Goal: Transaction & Acquisition: Purchase product/service

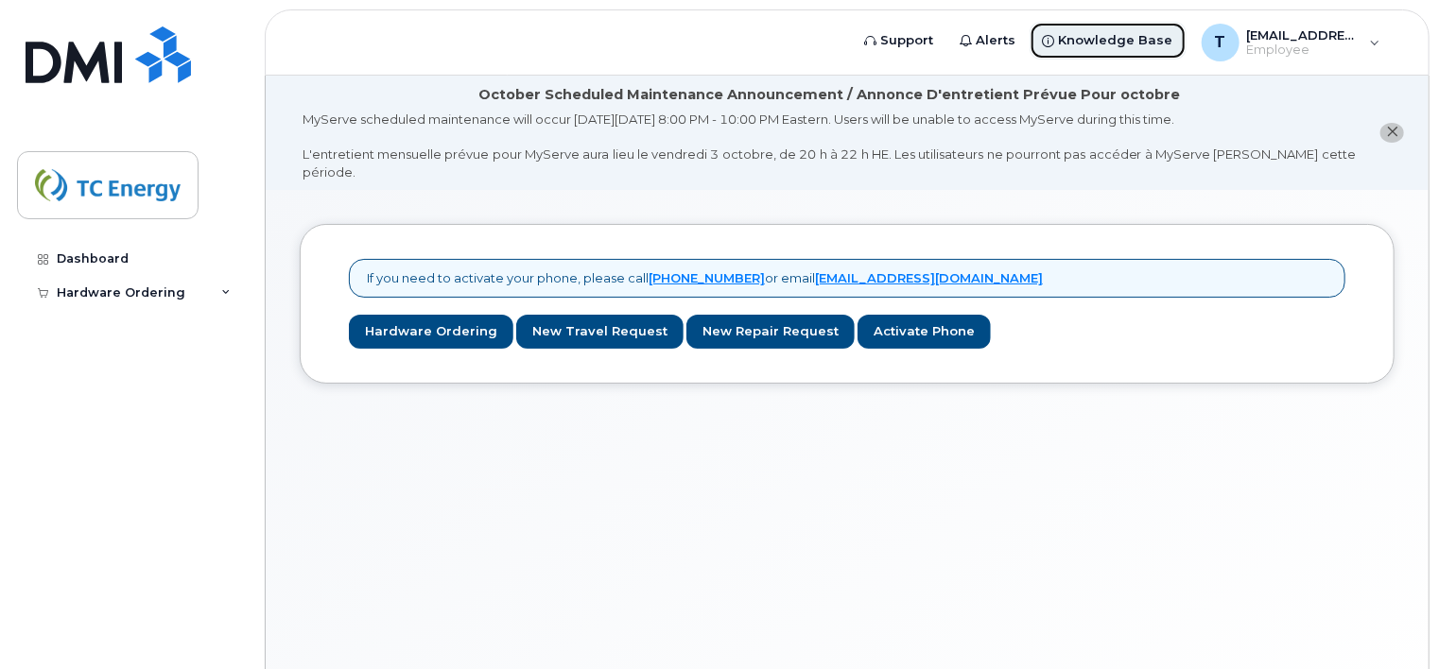
click at [1112, 44] on span "Knowledge Base" at bounding box center [1116, 40] width 114 height 19
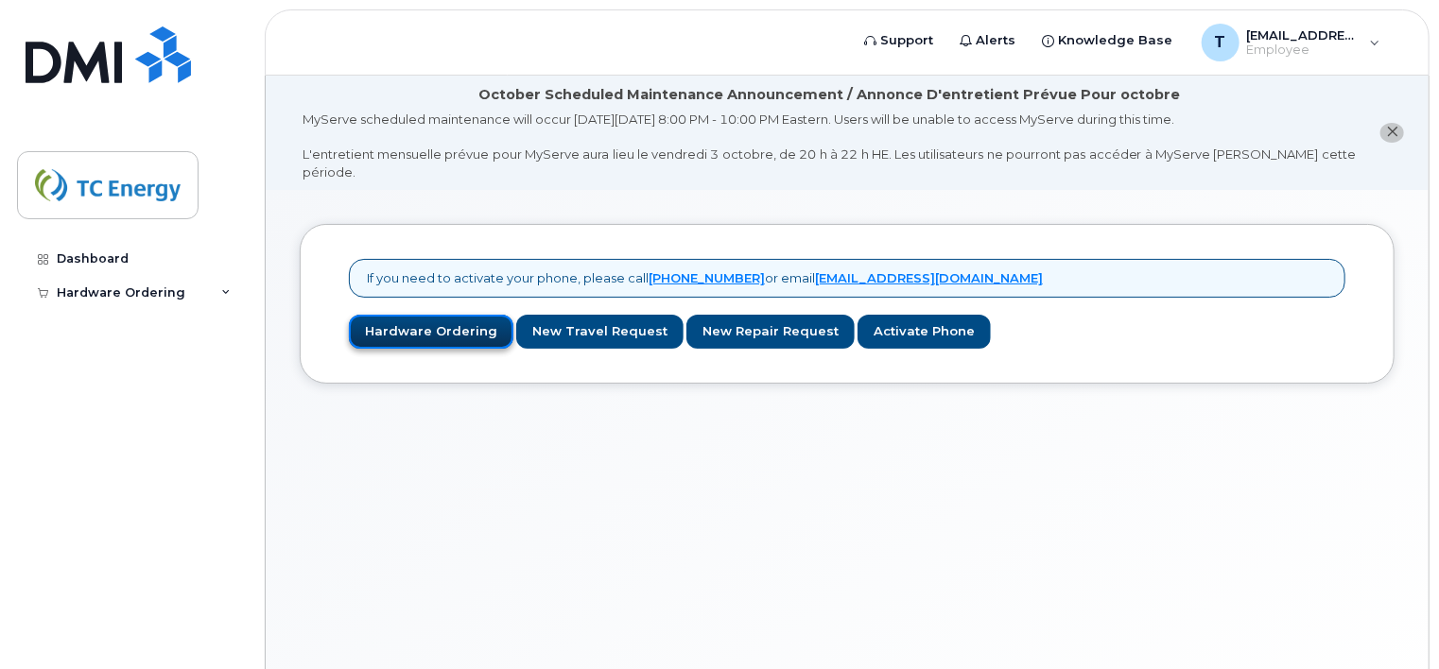
click at [422, 315] on link "Hardware Ordering" at bounding box center [431, 332] width 164 height 35
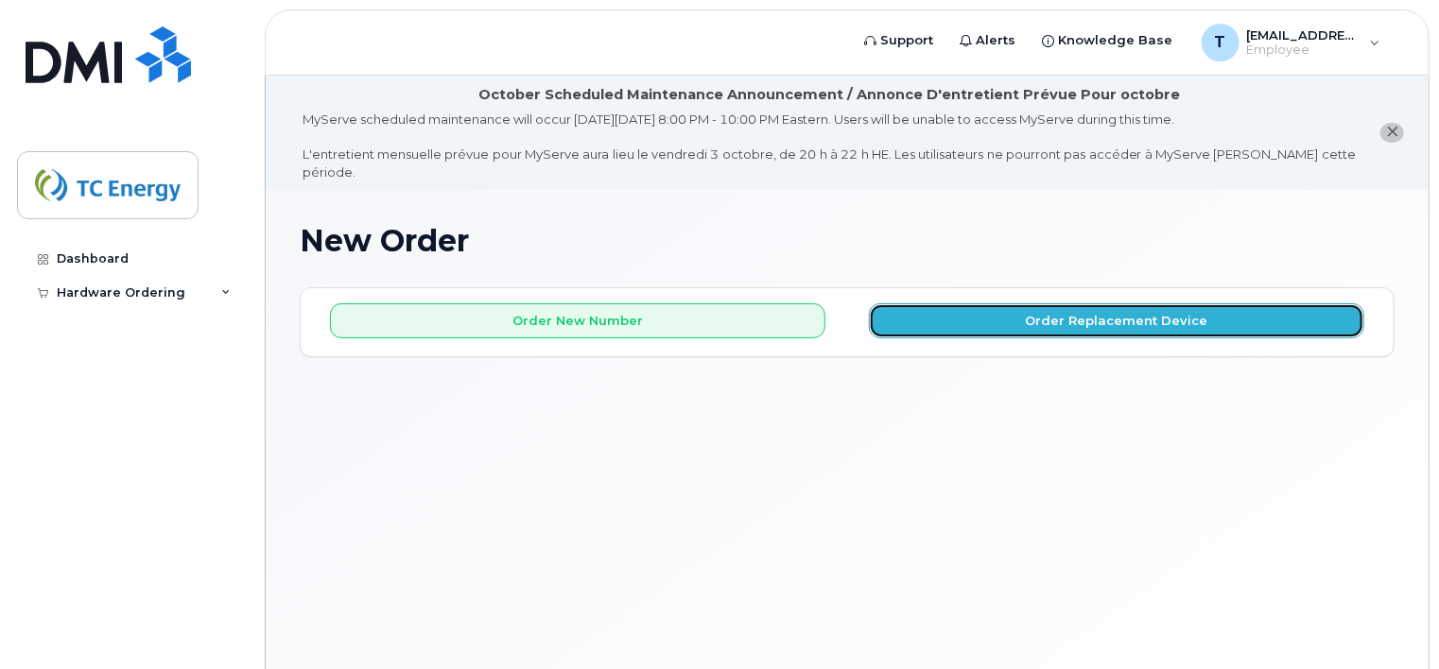
click at [1010, 303] on button "Order Replacement Device" at bounding box center [1116, 320] width 495 height 35
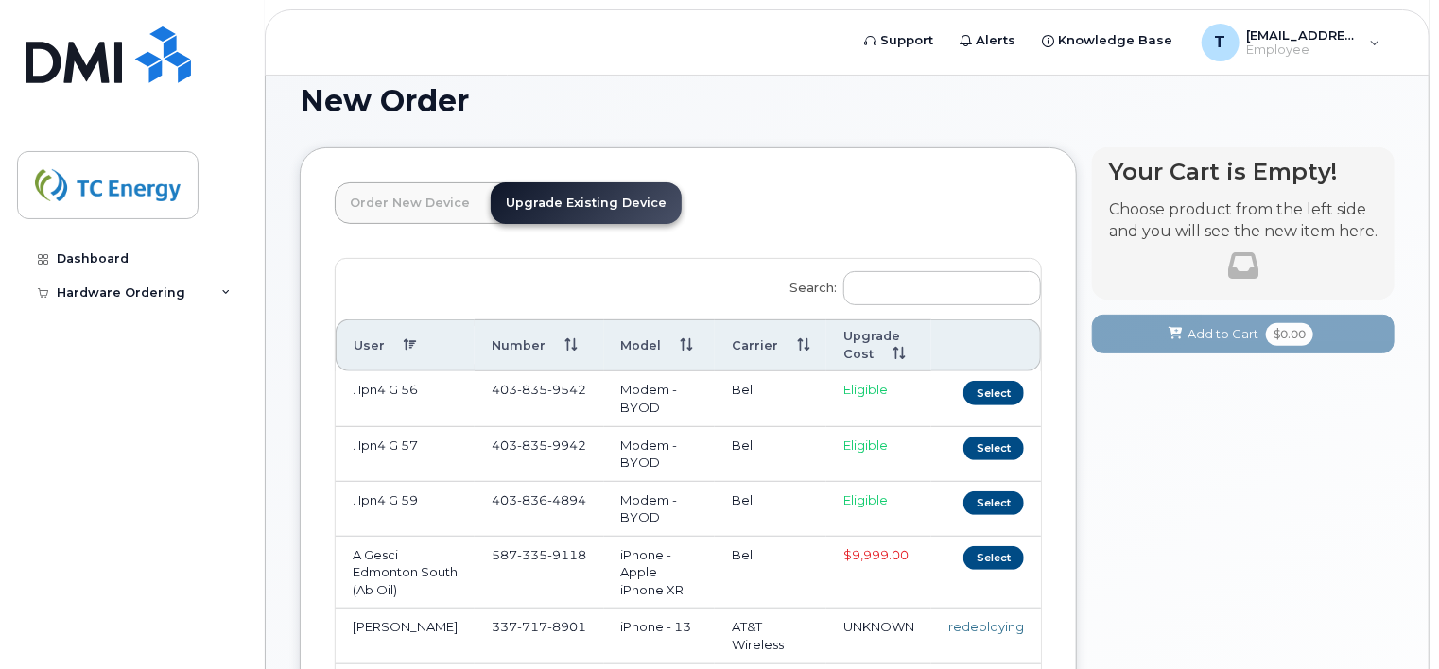
scroll to position [189, 0]
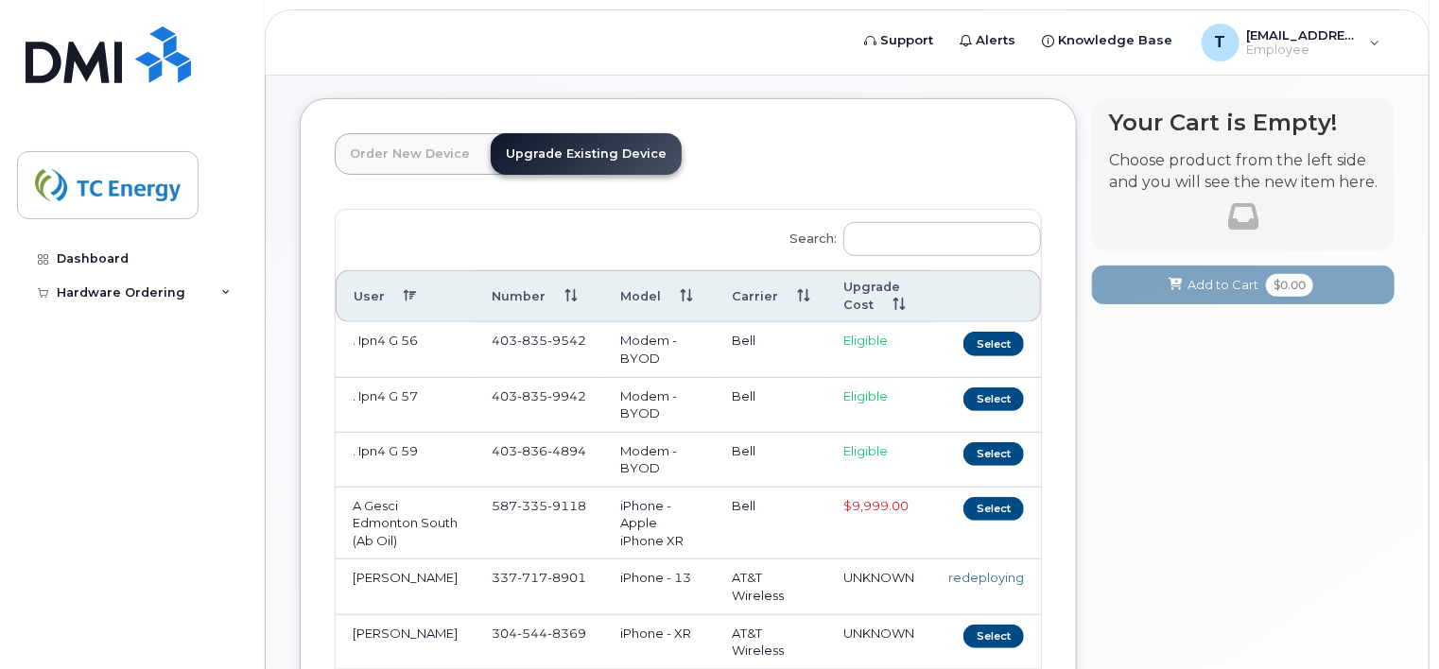
click at [553, 134] on link "Upgrade Existing Device" at bounding box center [586, 154] width 191 height 42
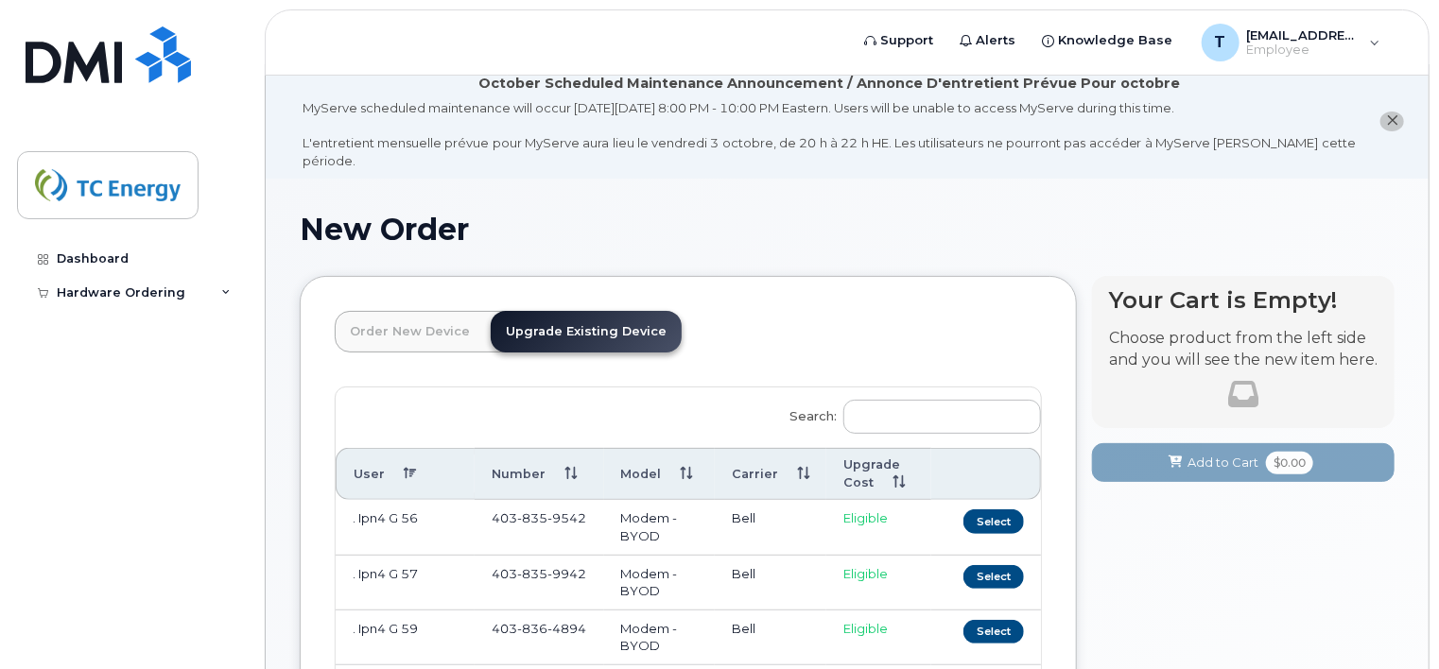
scroll to position [0, 0]
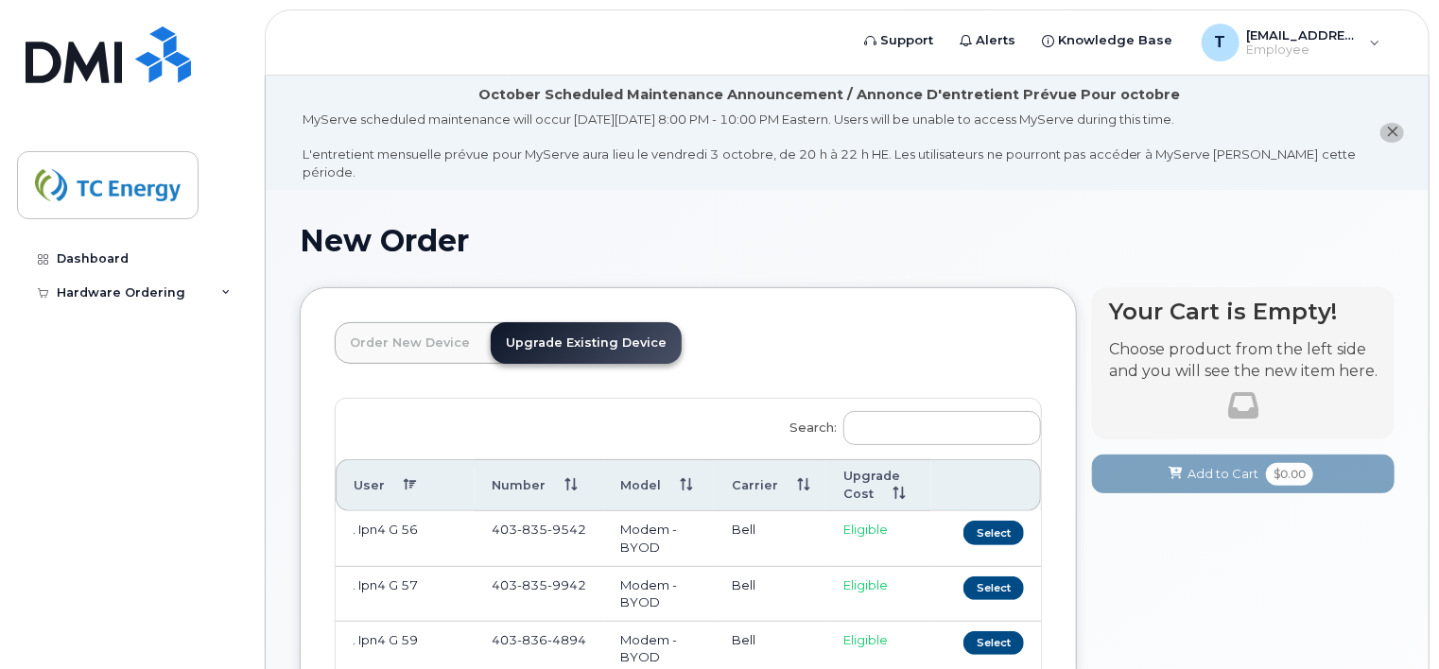
click at [568, 351] on div "Order New Device Upgrade Existing Device Order new device and new line Order ne…" at bounding box center [508, 360] width 347 height 76
click at [570, 325] on link "Upgrade Existing Device" at bounding box center [586, 343] width 191 height 42
click at [882, 413] on input "Search:" at bounding box center [942, 428] width 198 height 34
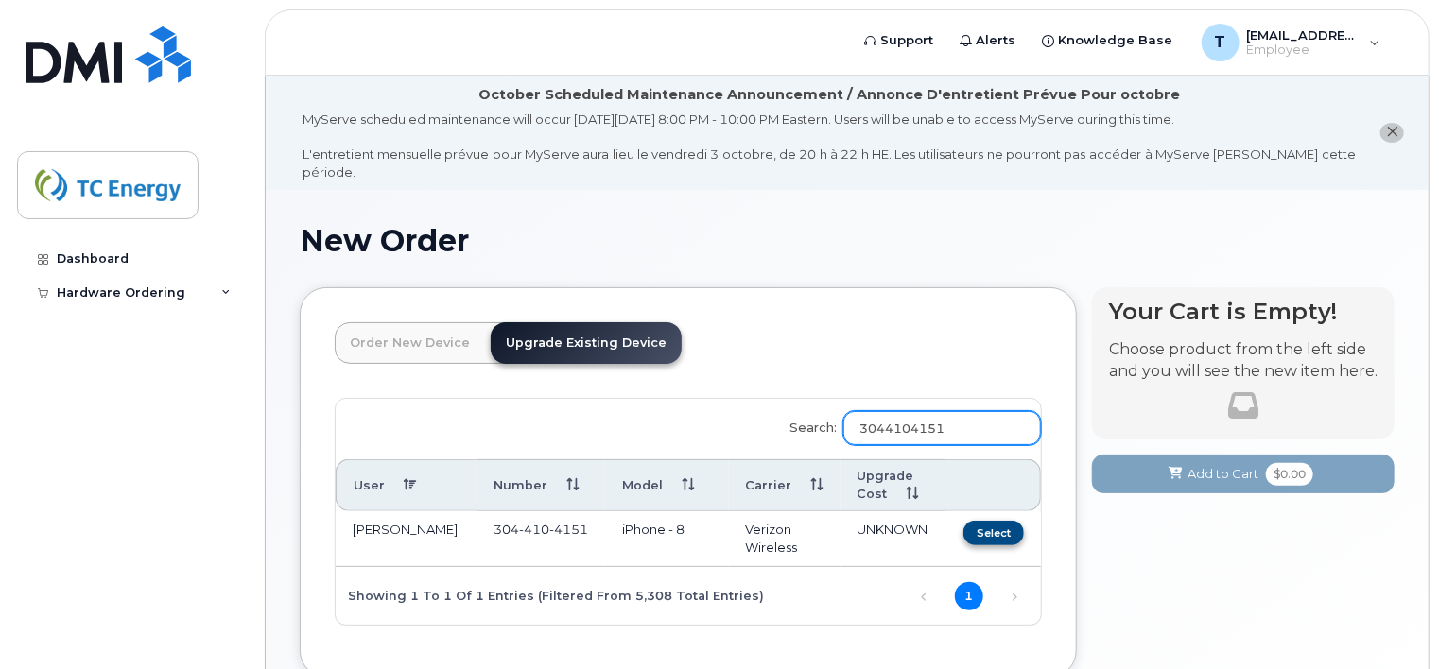
type input "3044104151"
click at [991, 521] on button "Select" at bounding box center [993, 533] width 60 height 24
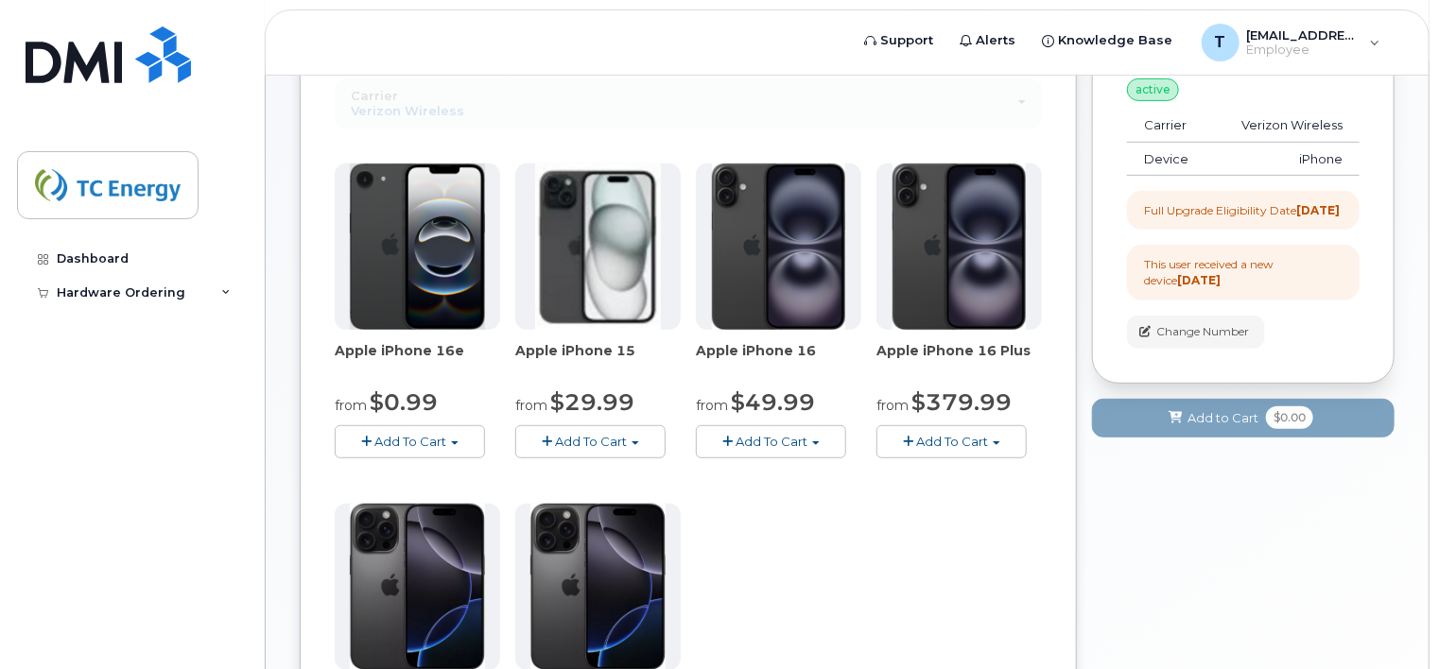
scroll to position [378, 0]
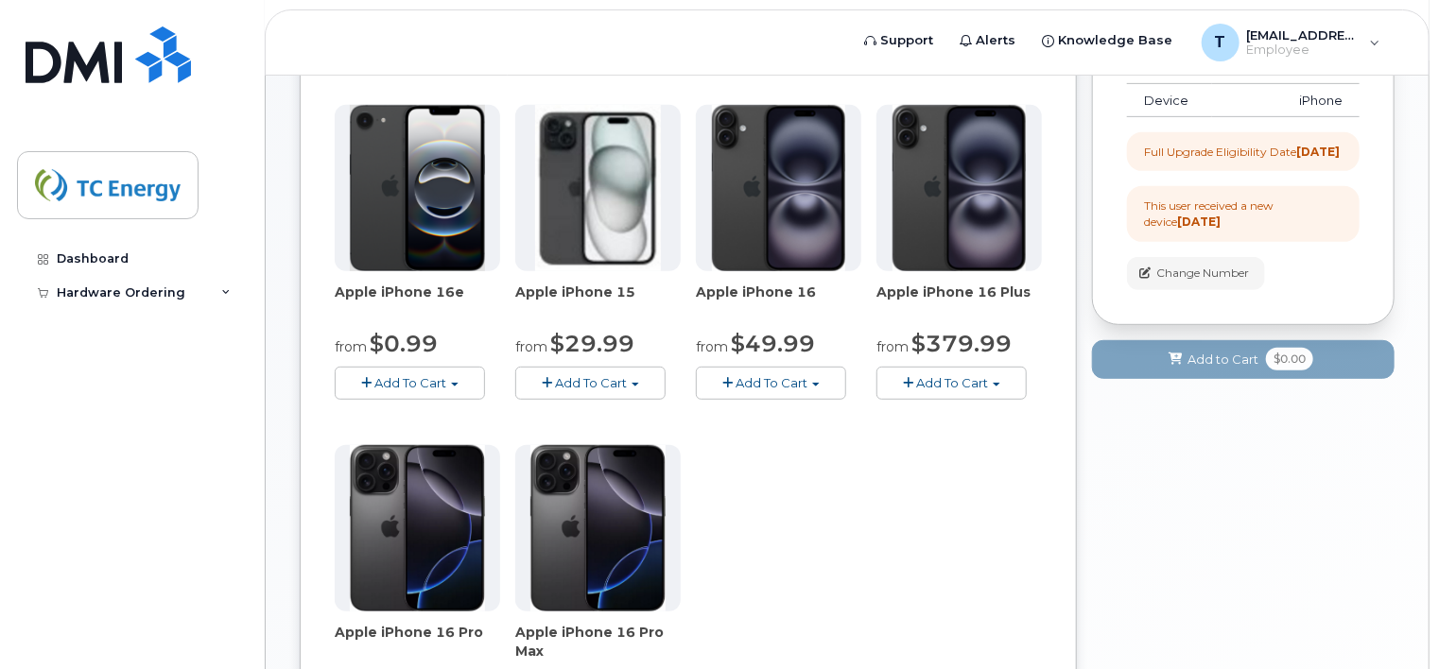
click at [408, 375] on span "Add To Cart" at bounding box center [410, 382] width 72 height 15
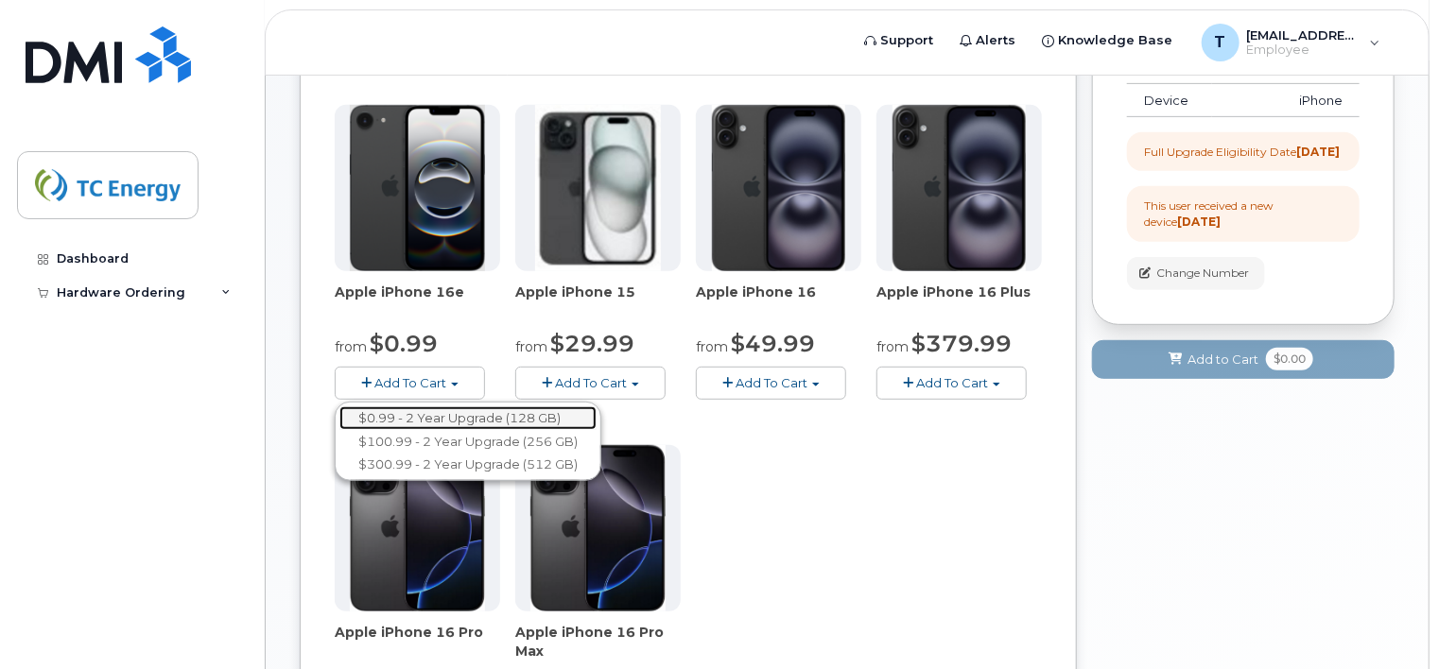
click at [448, 406] on link "$0.99 - 2 Year Upgrade (128 GB)" at bounding box center [467, 418] width 257 height 24
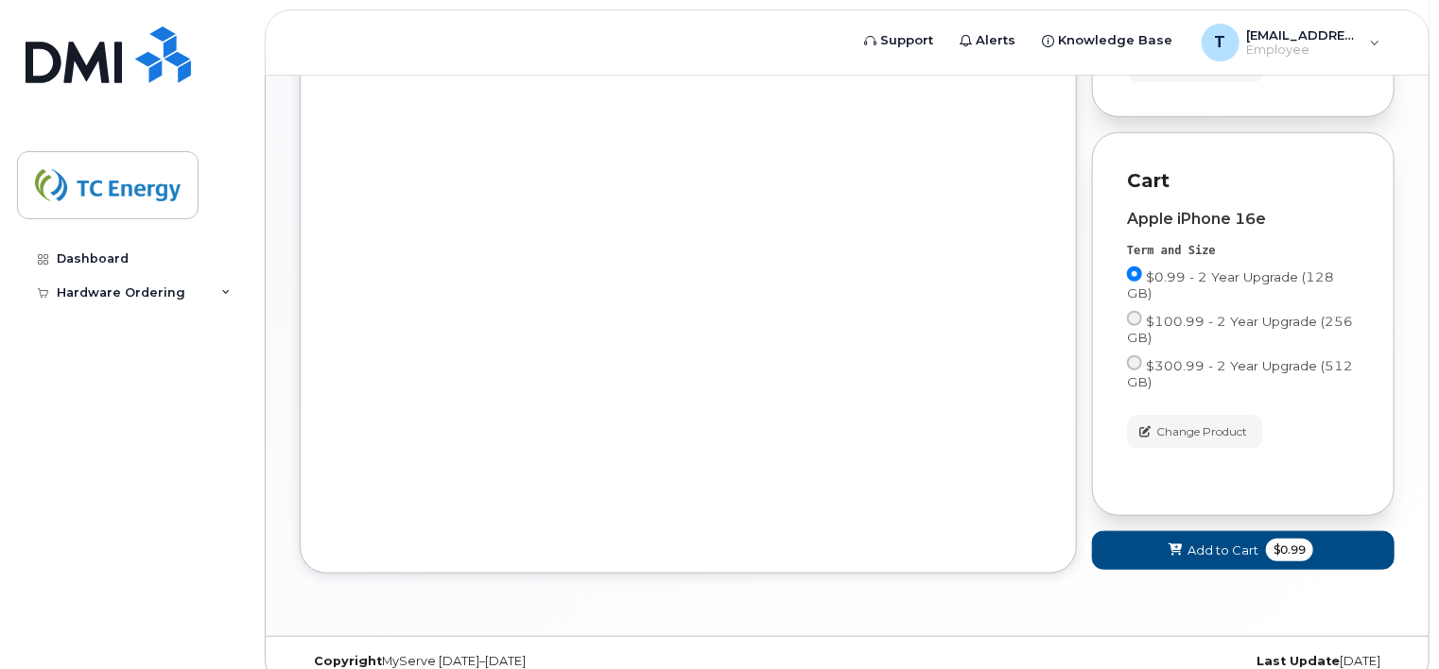
scroll to position [595, 0]
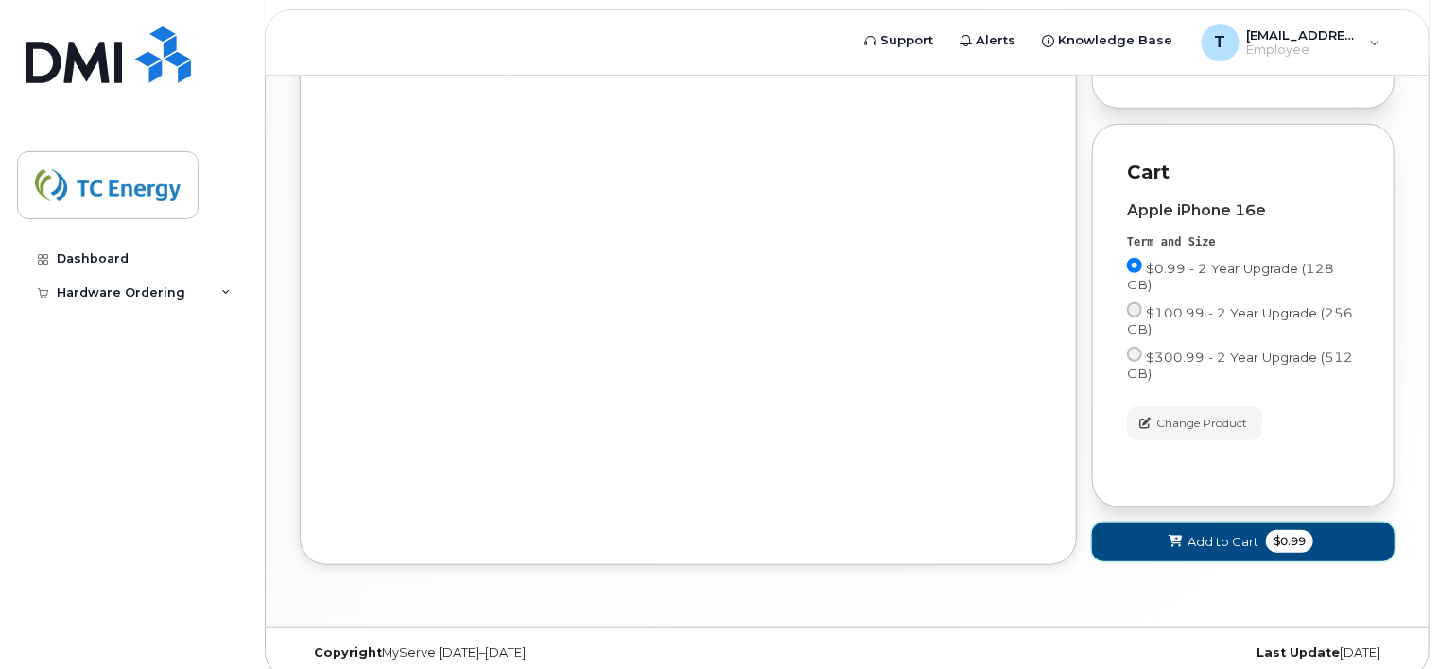
click at [1209, 533] on span "Add to Cart" at bounding box center [1222, 542] width 71 height 18
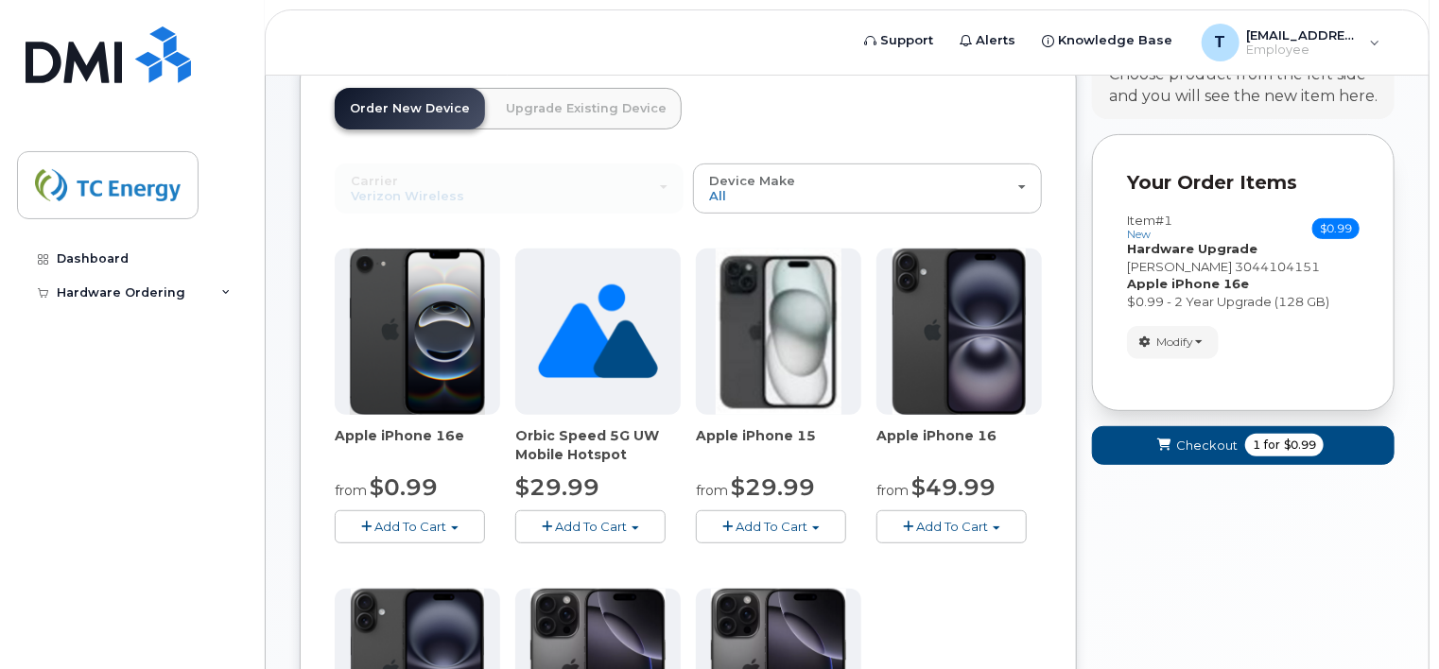
scroll to position [122, 0]
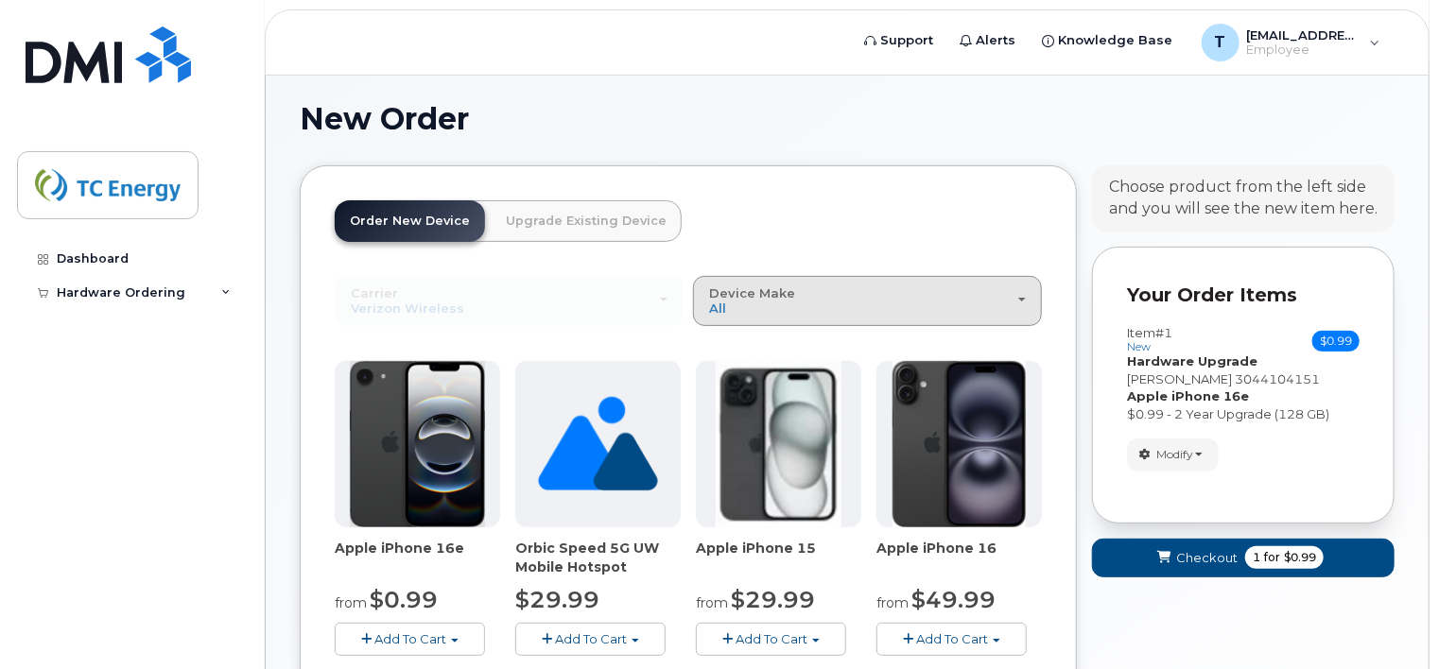
click at [1021, 298] on span "button" at bounding box center [1022, 300] width 8 height 4
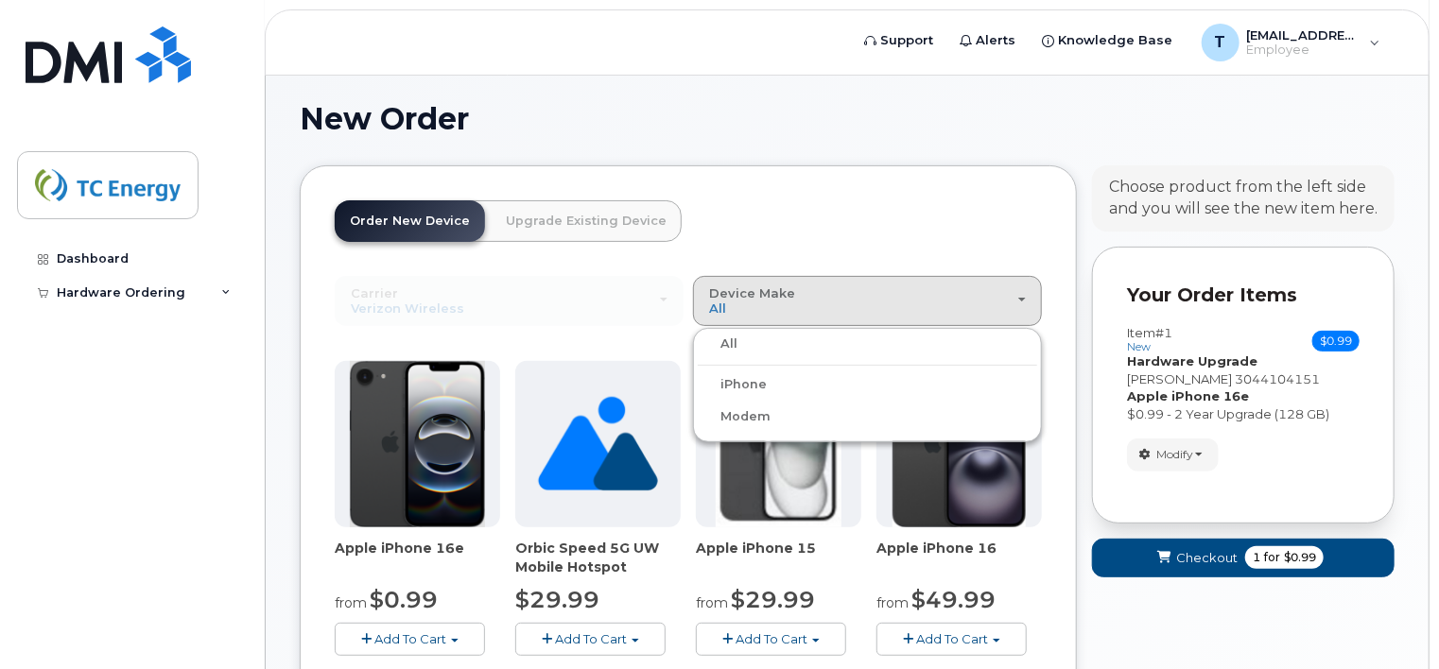
click at [763, 373] on label "iPhone" at bounding box center [732, 384] width 69 height 23
click at [0, 0] on input "iPhone" at bounding box center [0, 0] width 0 height 0
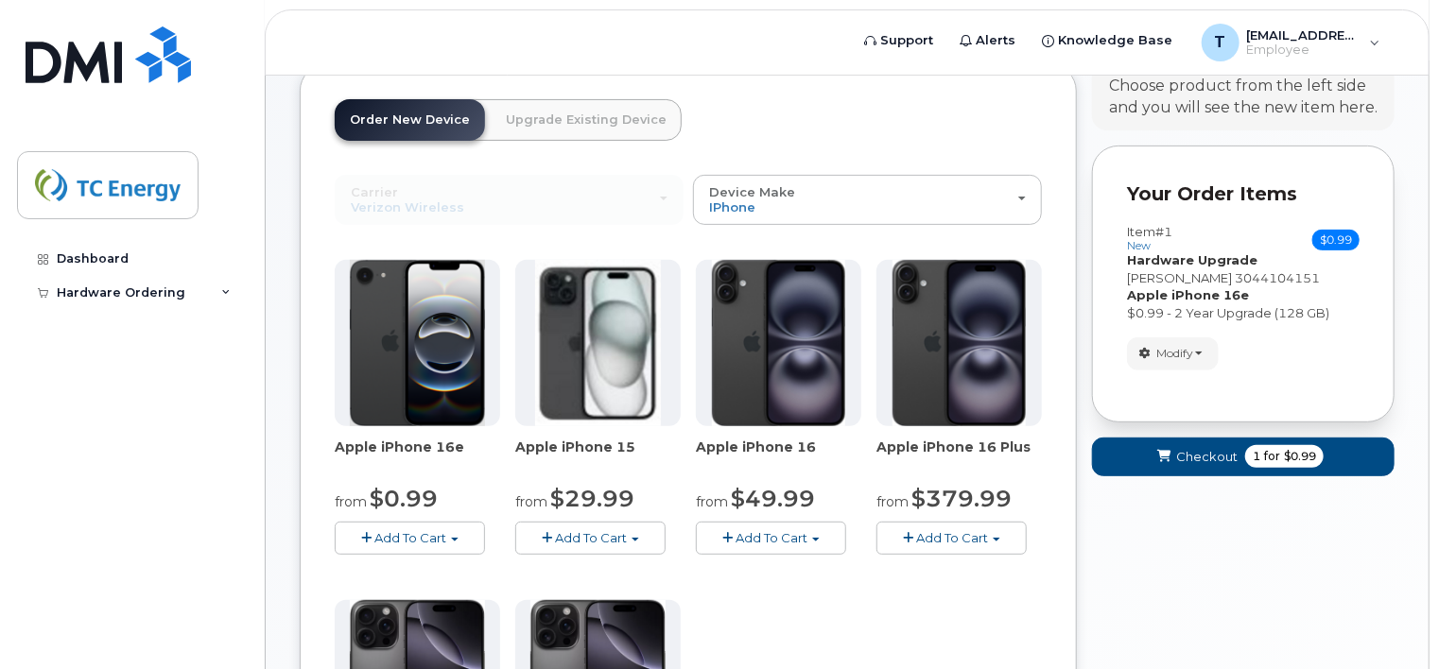
scroll to position [284, 0]
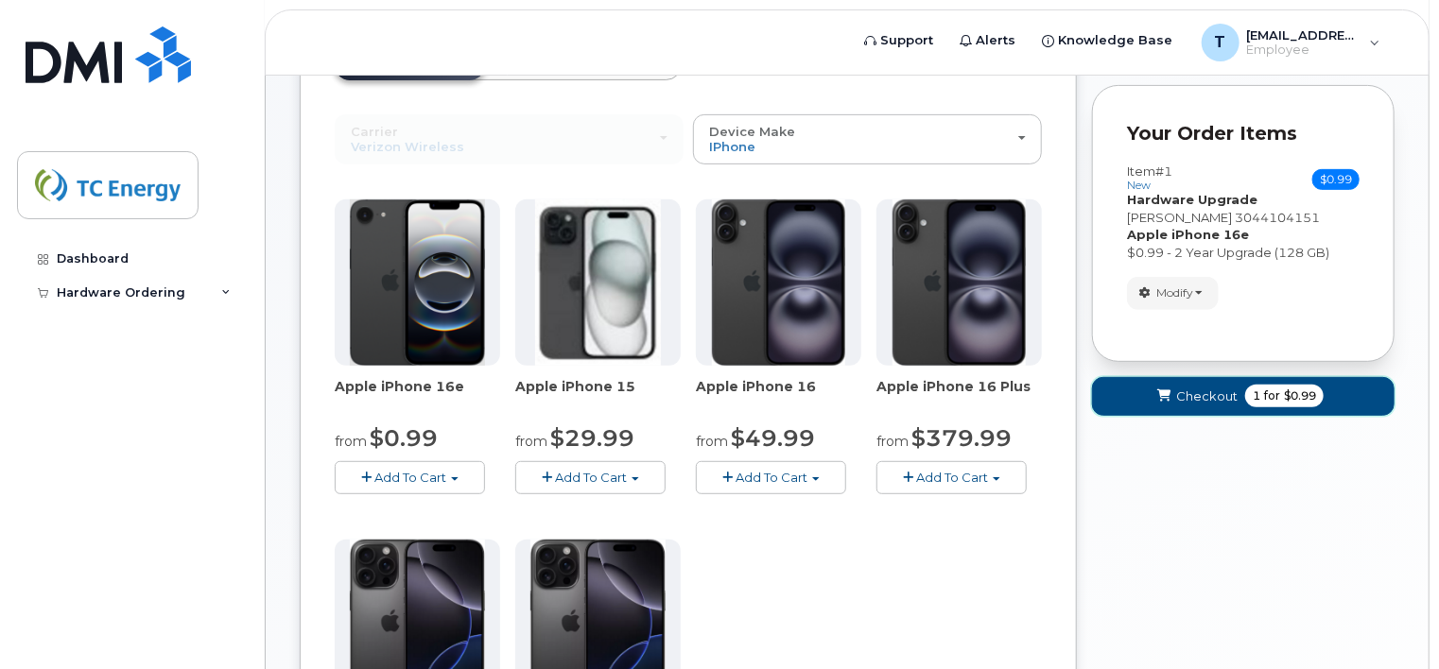
click at [1189, 388] on span "Checkout" at bounding box center [1206, 397] width 61 height 18
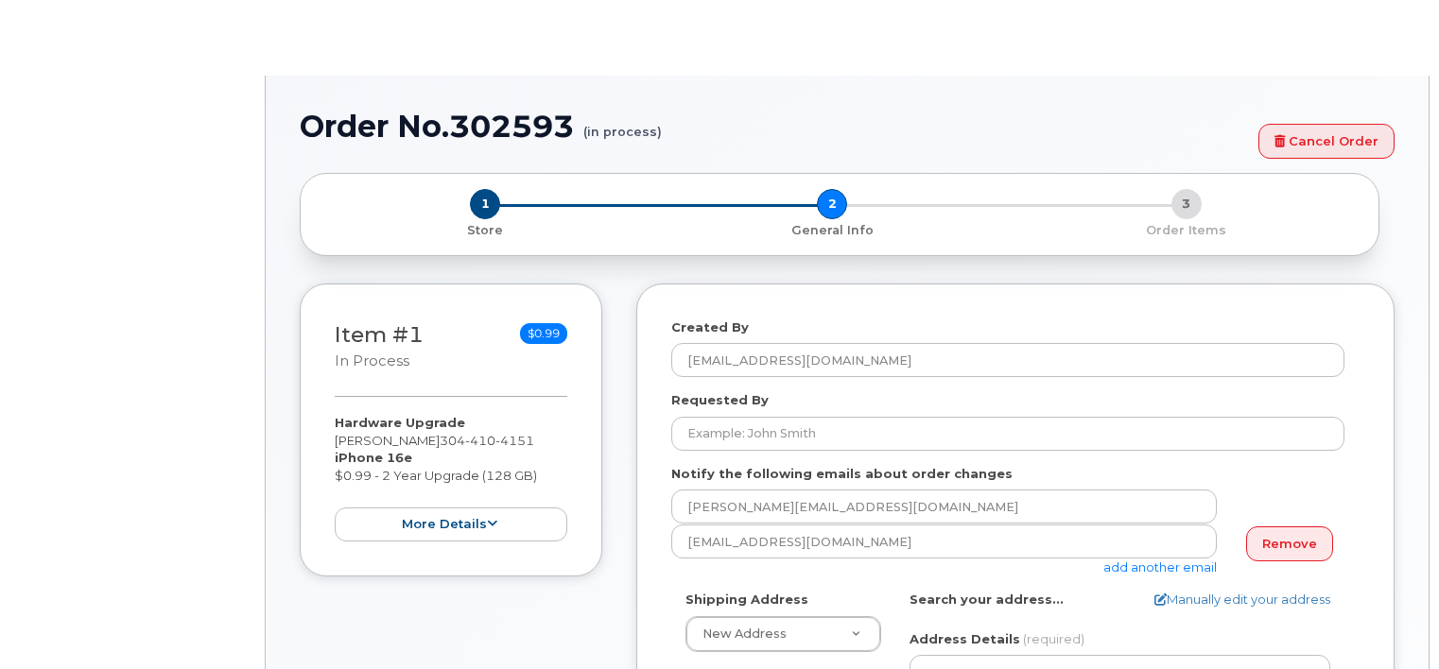
select select
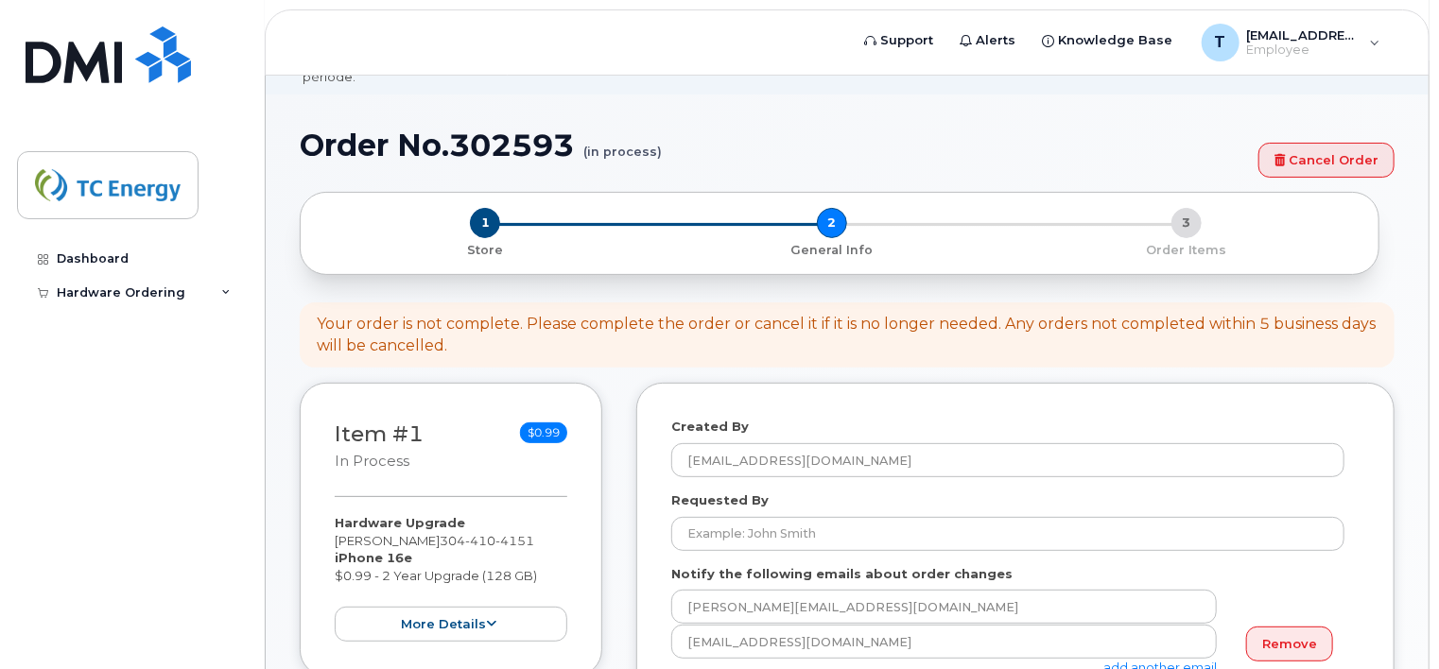
scroll to position [189, 0]
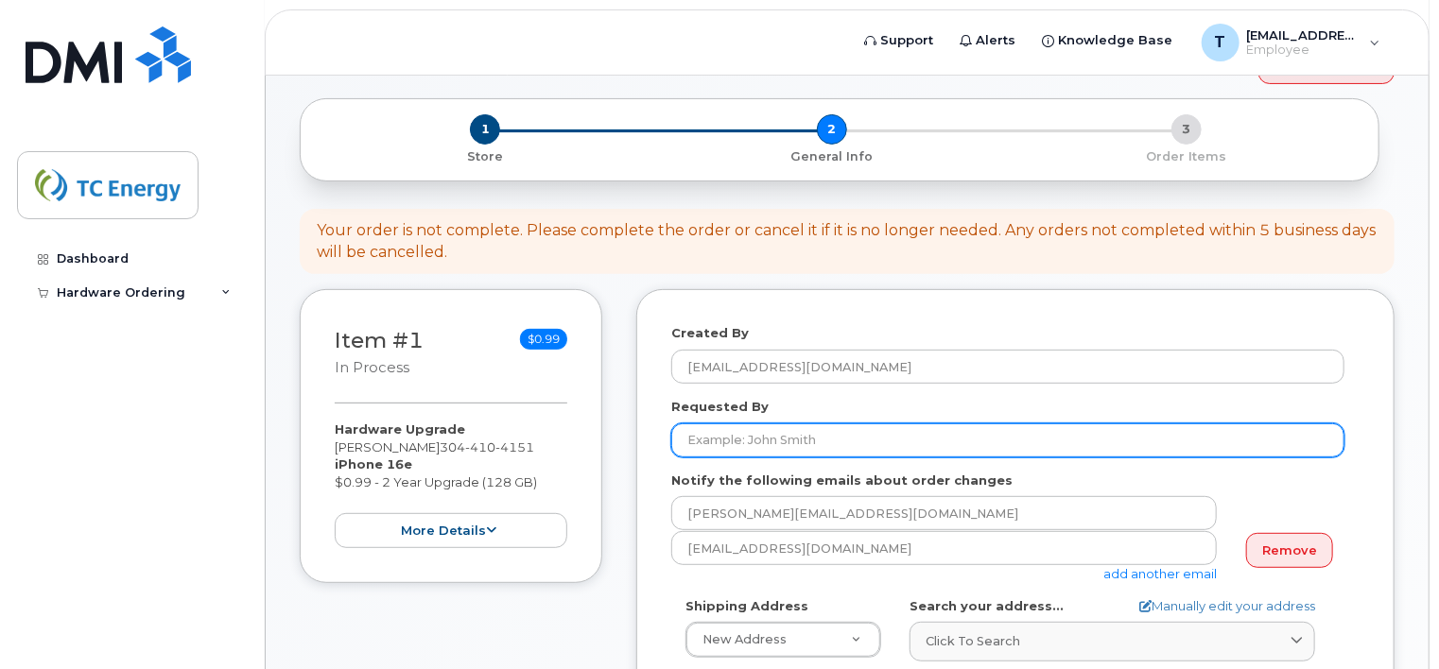
click at [729, 427] on input "Requested By" at bounding box center [1007, 440] width 673 height 34
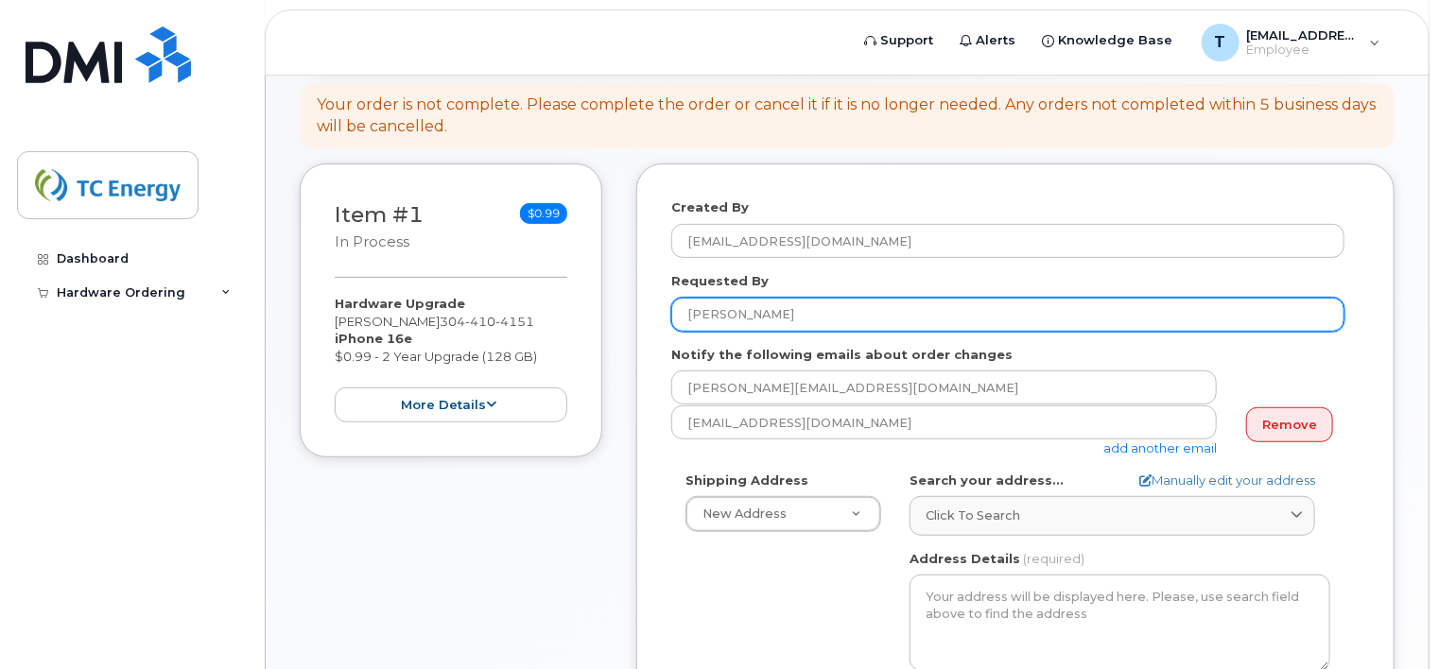
scroll to position [378, 0]
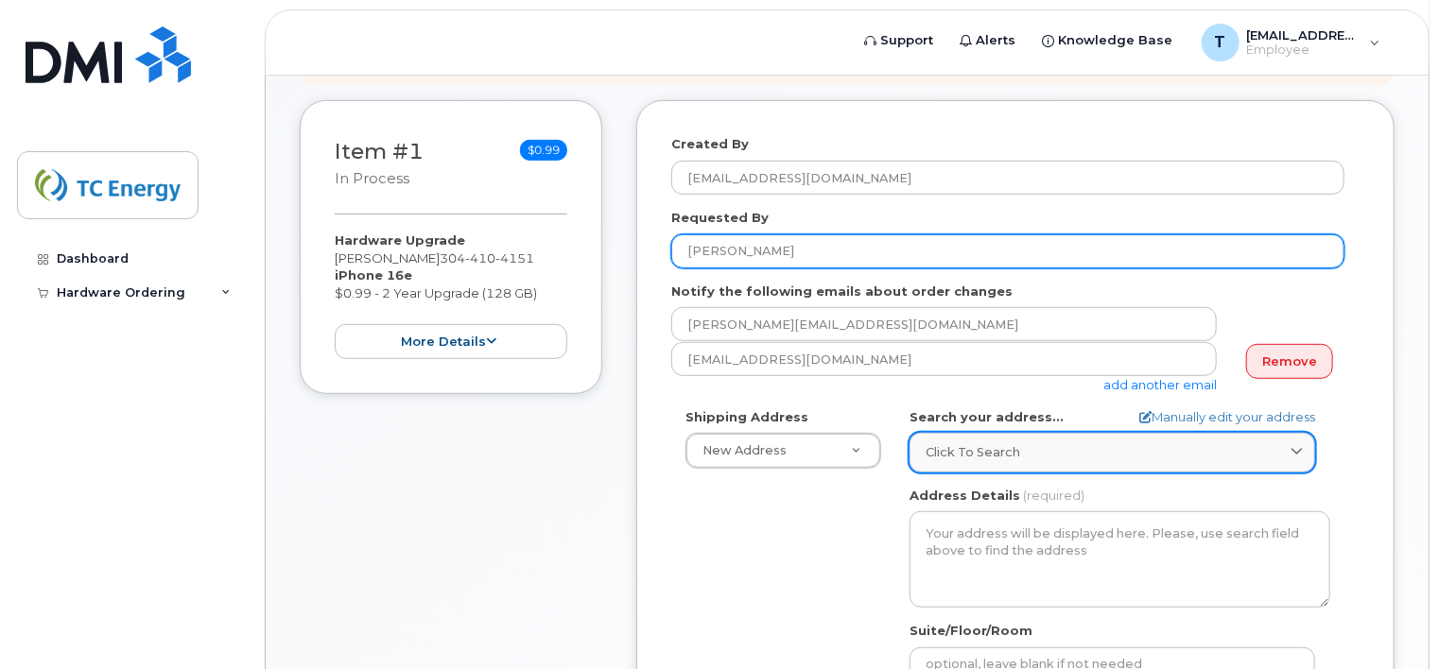
type input "[PERSON_NAME]"
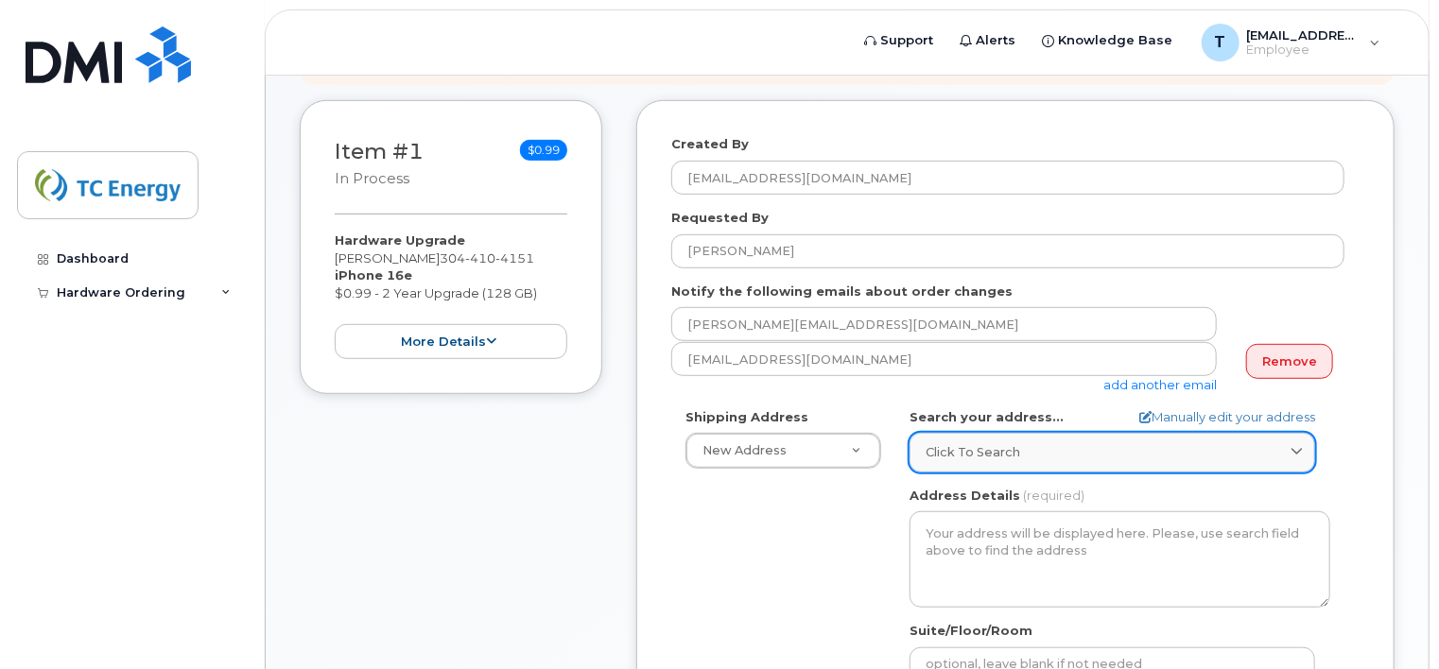
click at [1289, 443] on span at bounding box center [1296, 452] width 18 height 18
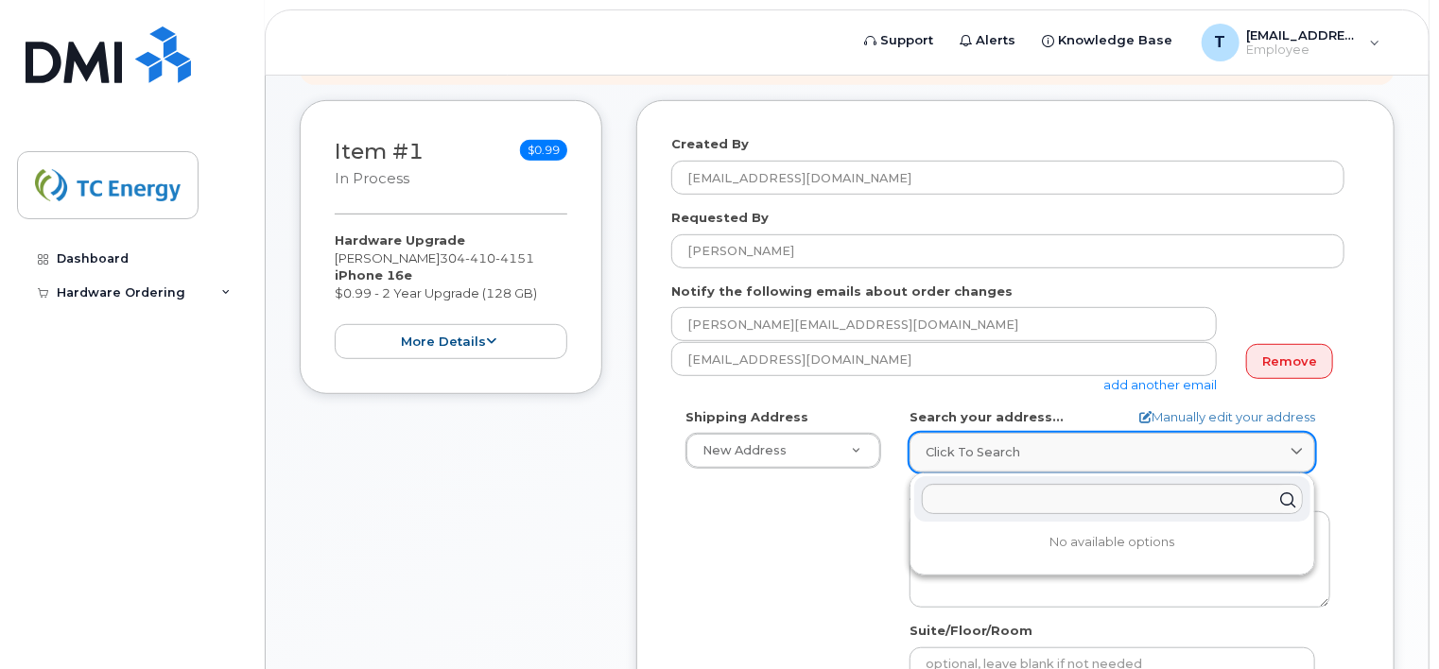
click at [943, 443] on span "Click to search" at bounding box center [972, 452] width 95 height 18
click at [944, 485] on input "text" at bounding box center [1112, 500] width 381 height 30
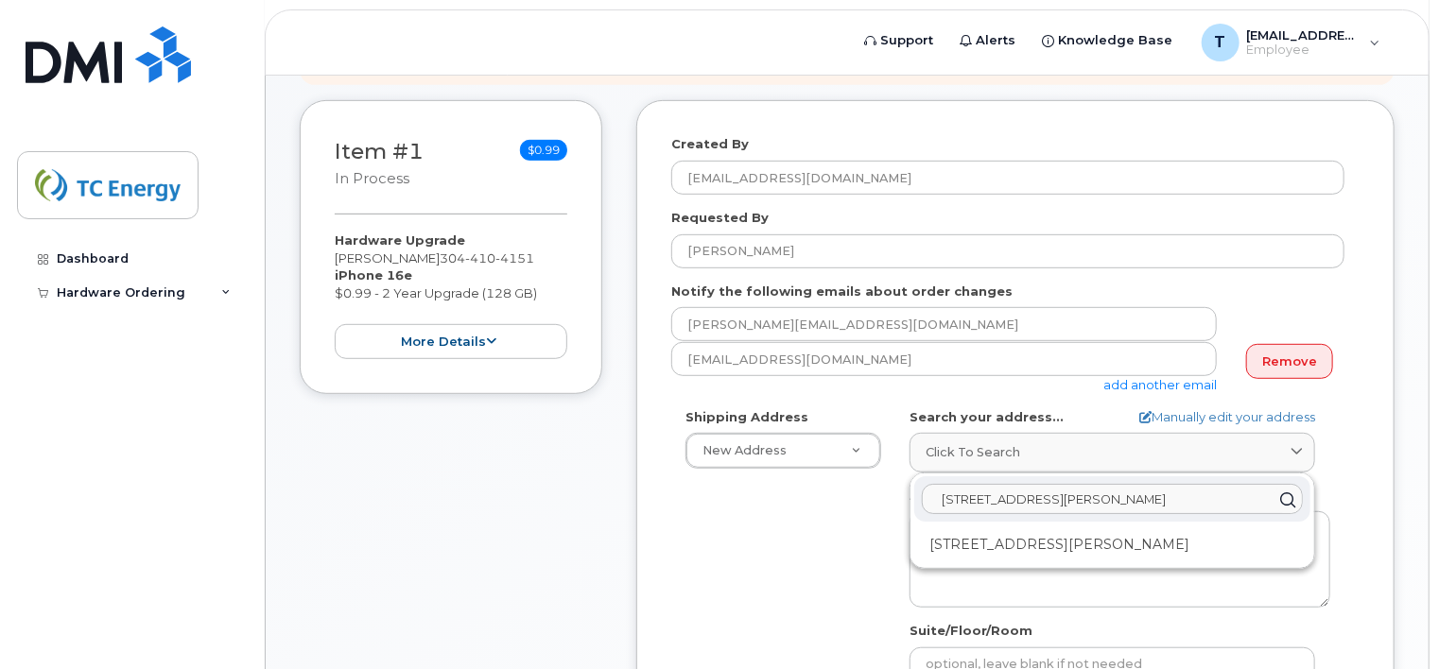
type input "70 Big Sandy River Road"
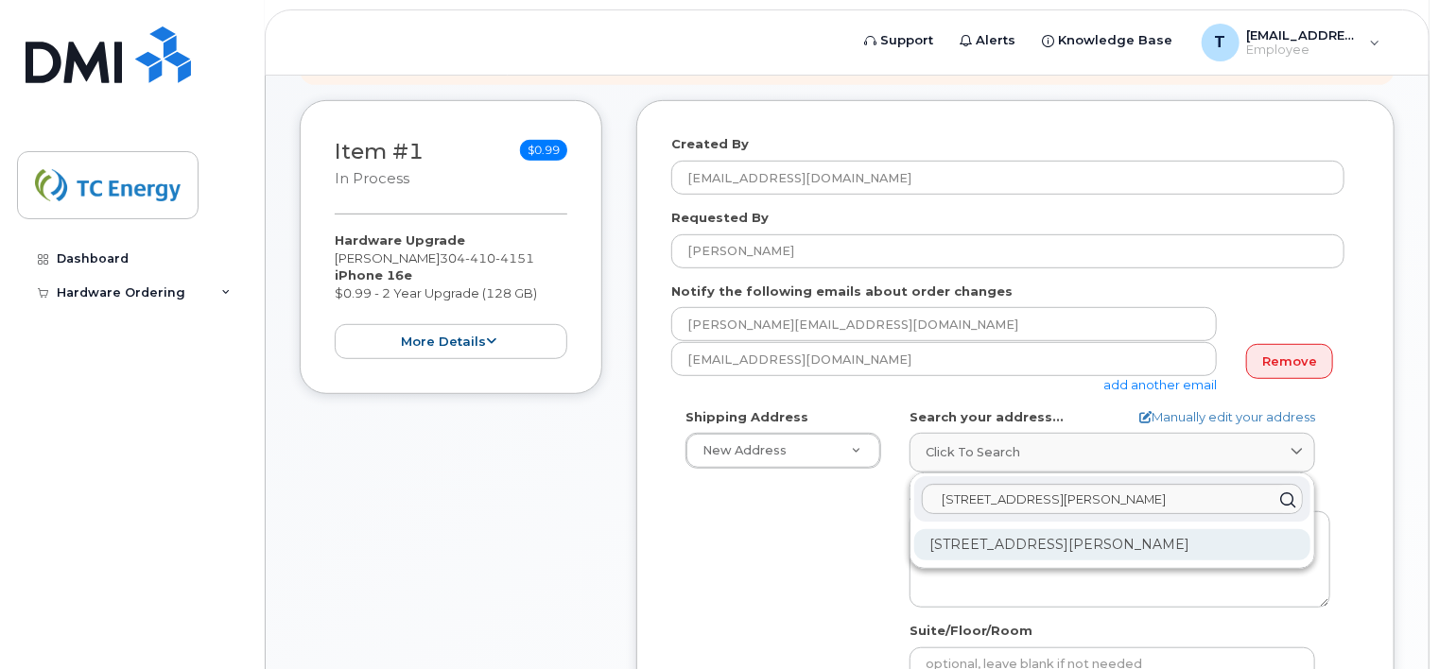
click at [1025, 538] on div "70 Big Sandy River Rd Kenova WV 25530-1945" at bounding box center [1112, 544] width 396 height 31
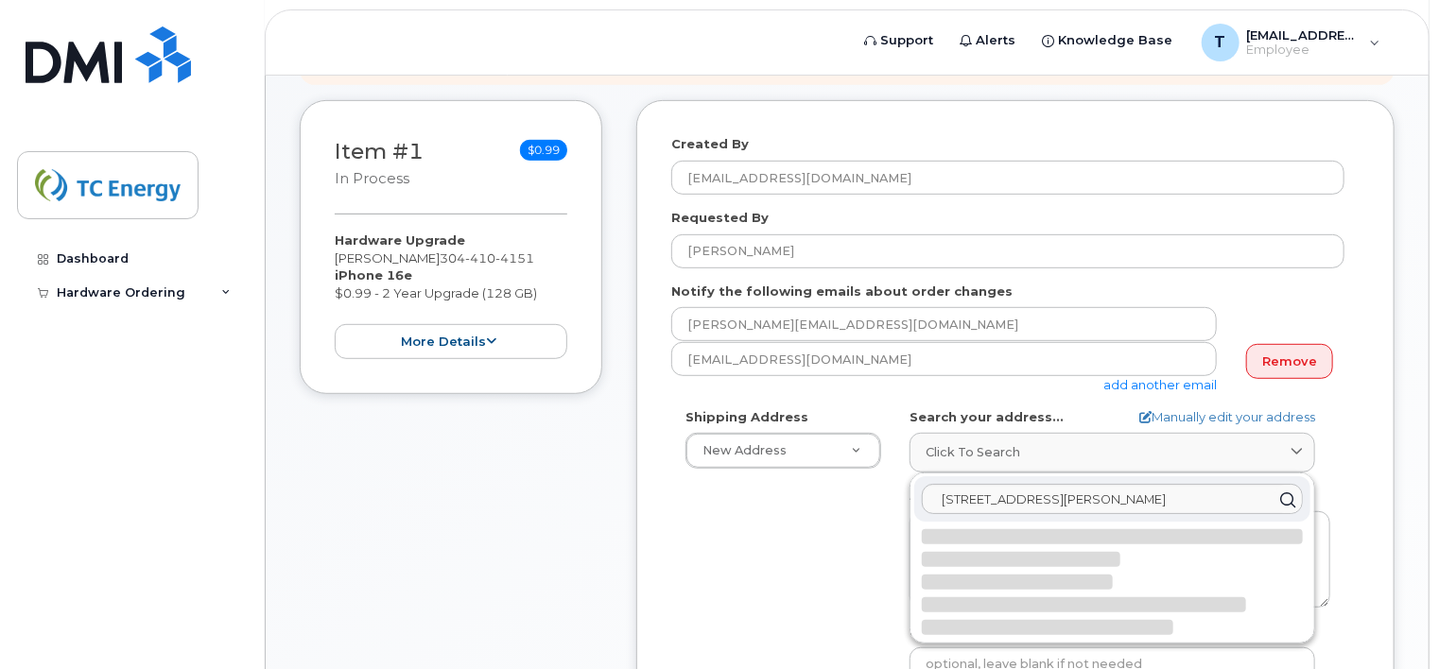
select select
type textarea "70 Big Sandy River Rd KENOVA WV 25530-1945 UNITED STATES"
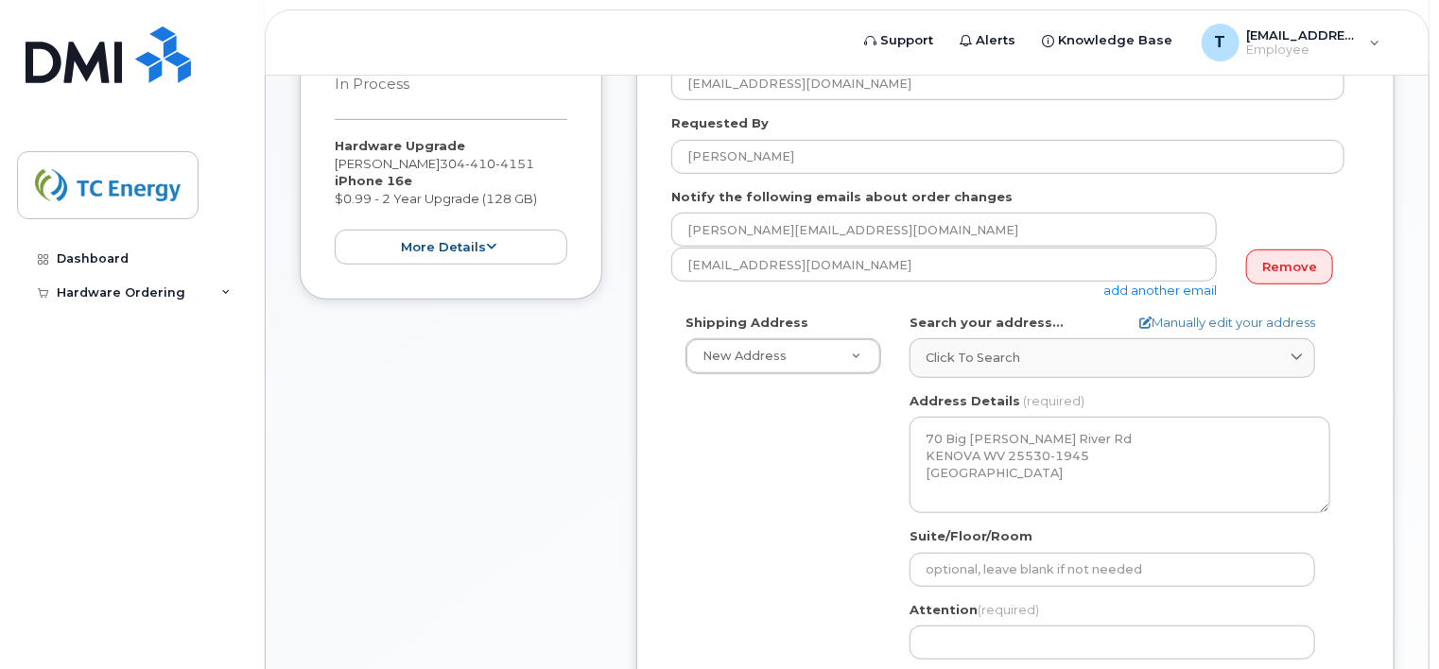
scroll to position [567, 0]
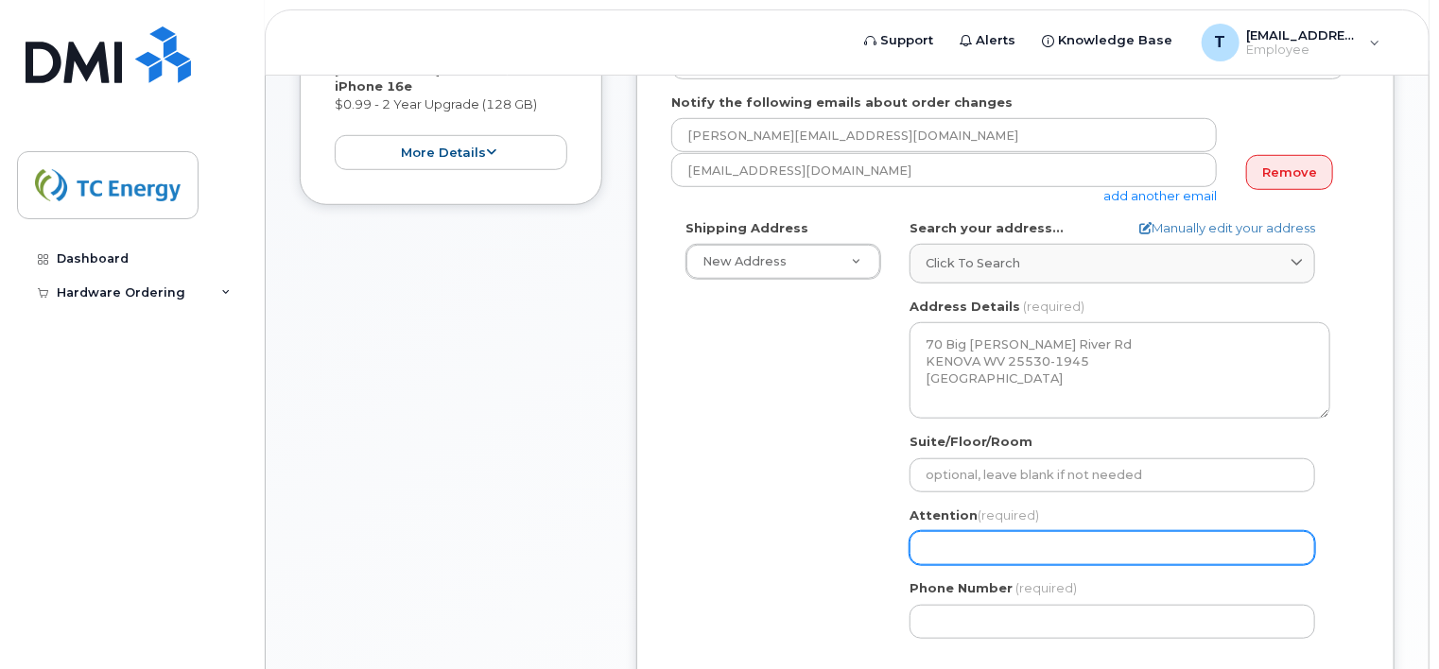
click at [953, 536] on input "Attention (required)" at bounding box center [1112, 548] width 406 height 34
select select
type input "A"
select select
type input "An"
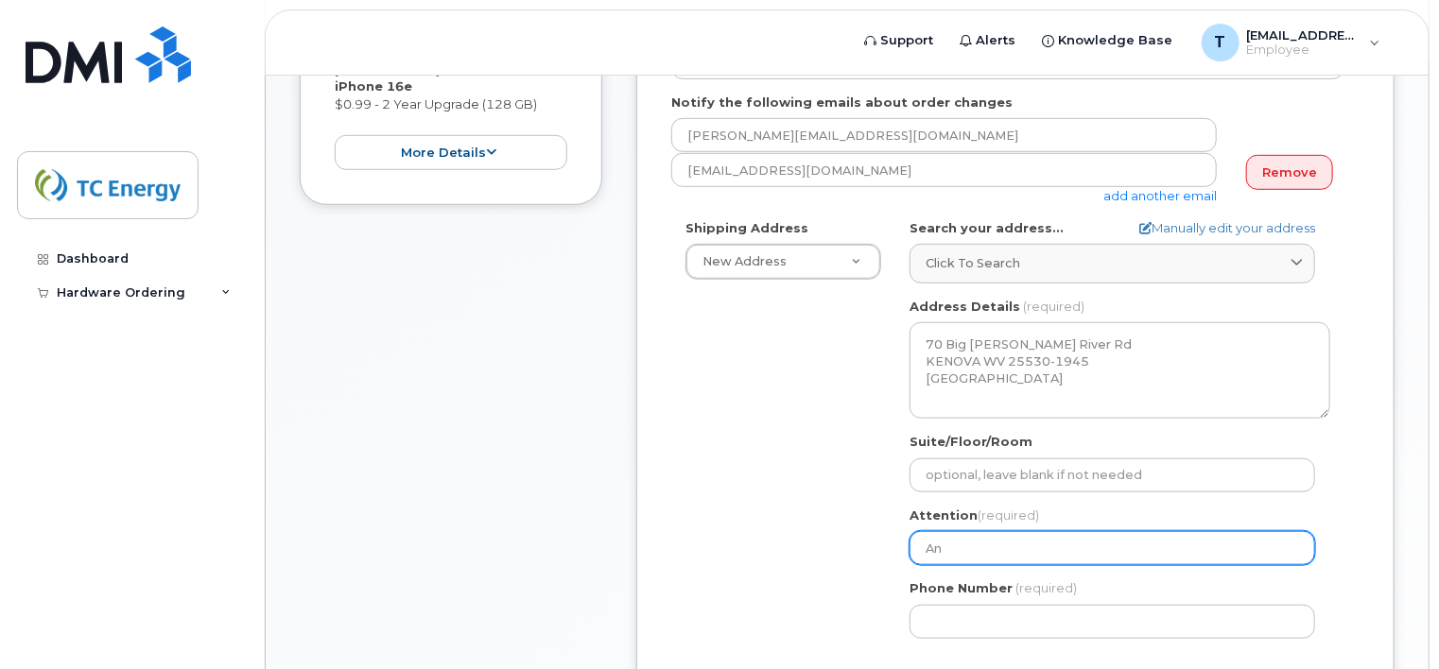
select select
type input "Ant"
select select
type input "Anth"
select select
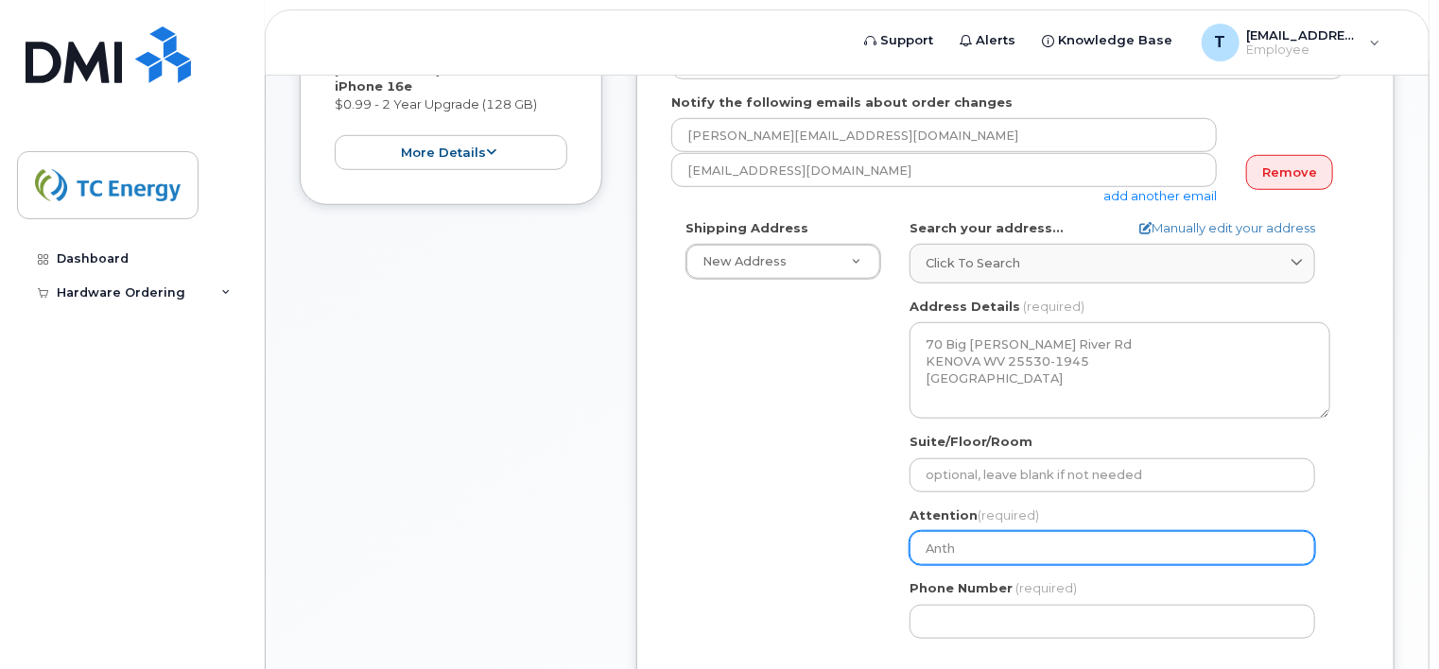
type input "Antho"
select select
type input "Anthon"
select select
type input "Anthony"
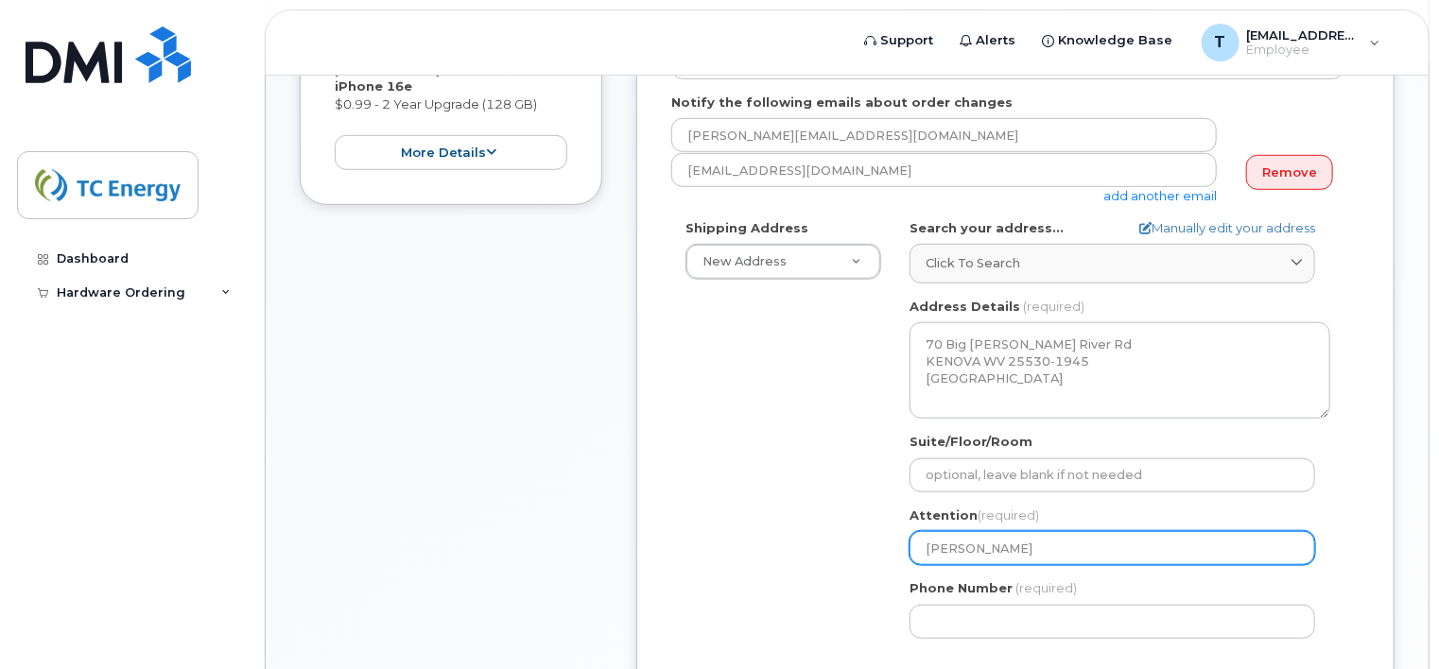
select select
type input "Anthony A"
select select
type input "Anthony Ac"
select select
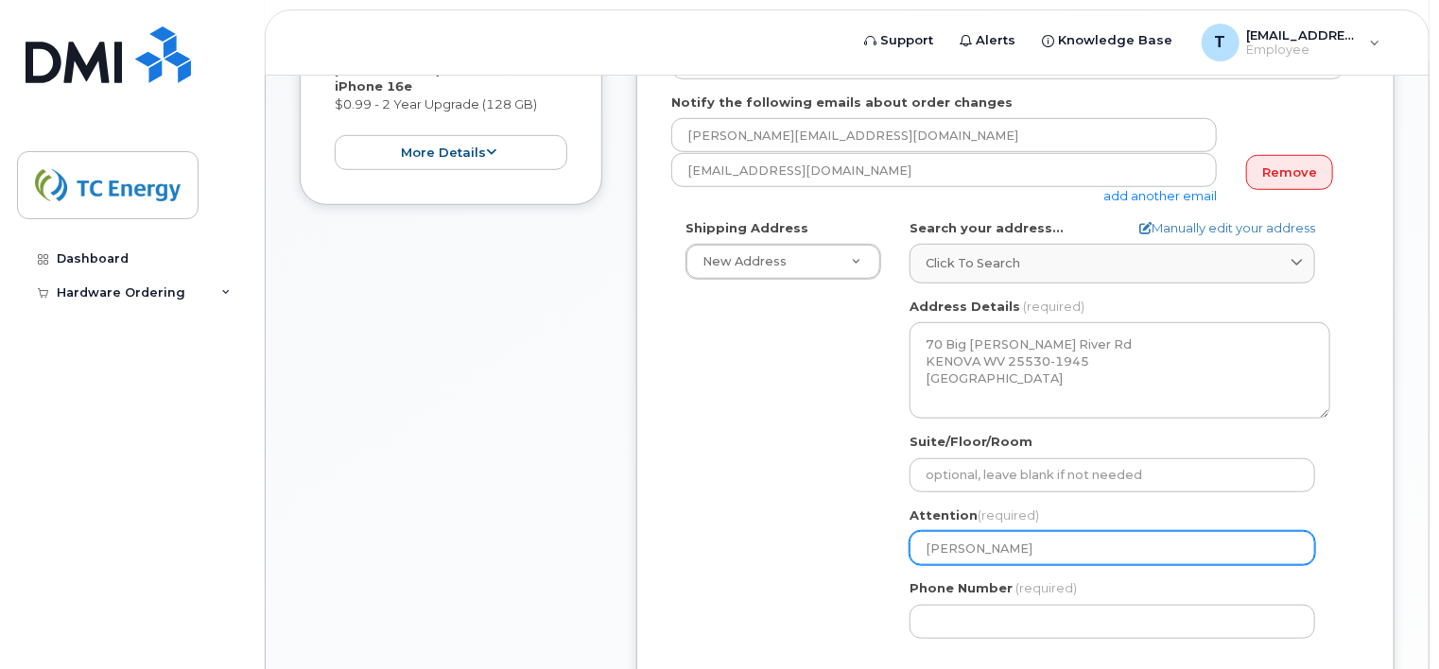
type input "Anthony Aco"
select select
type input "Anthony Acor"
select select
type input "[PERSON_NAME]"
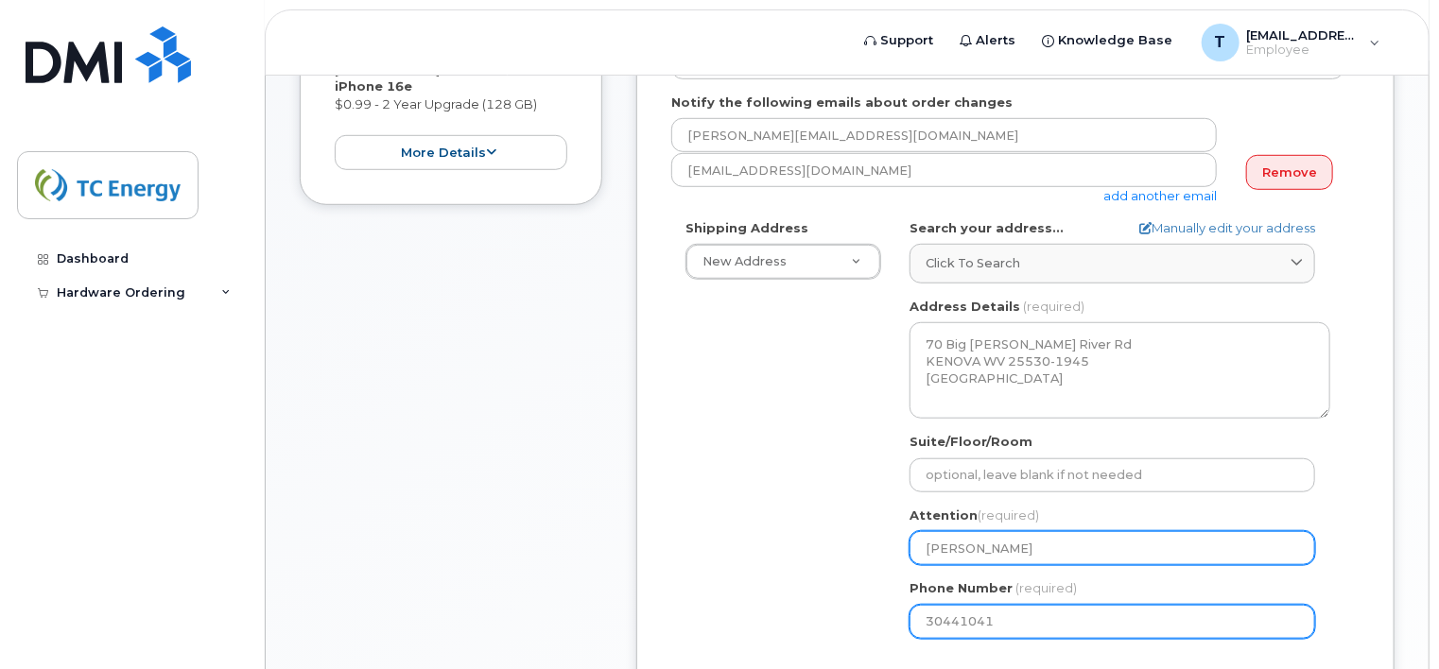
type input "304410415"
select select
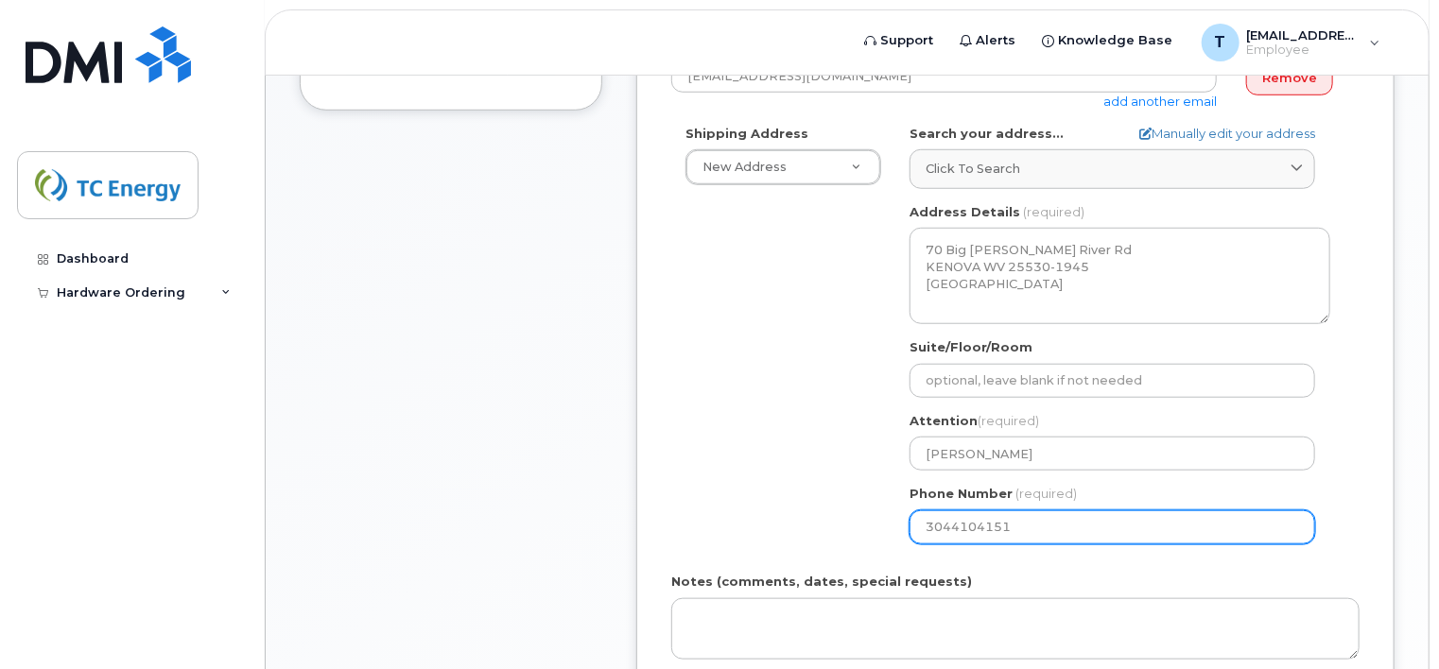
scroll to position [756, 0]
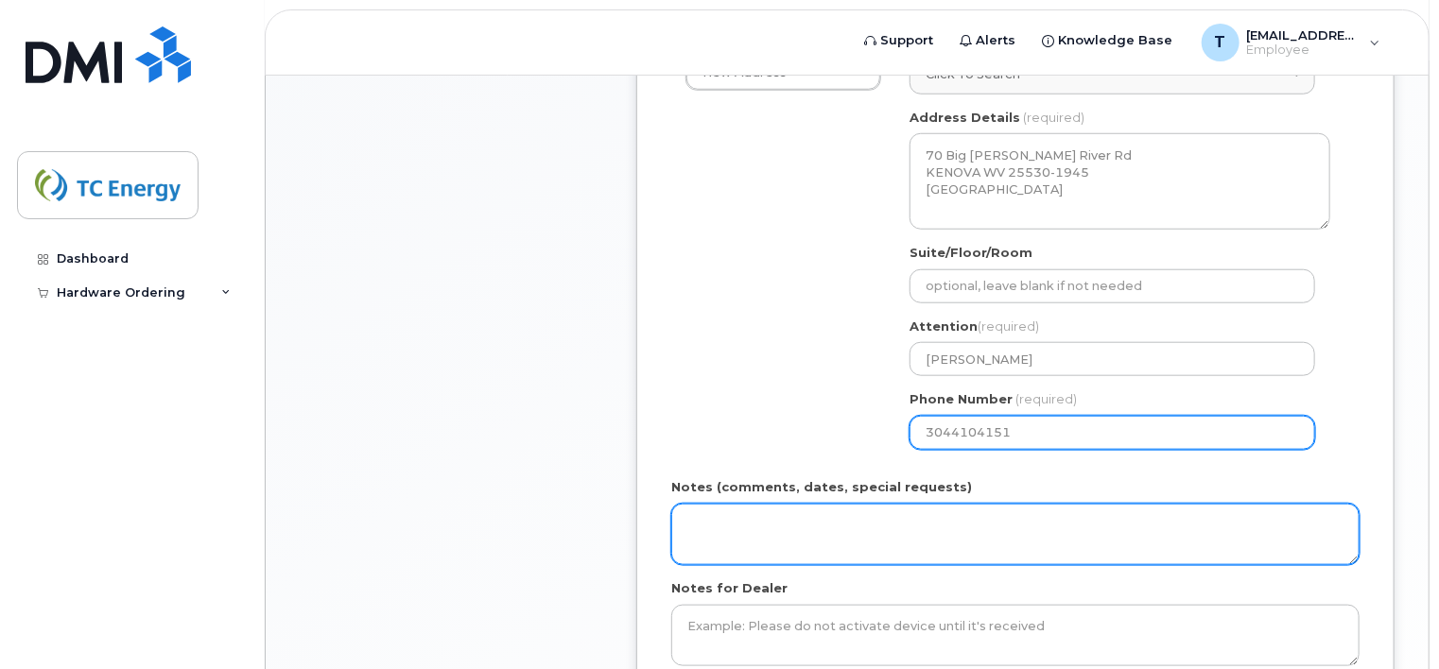
type input "3044104151"
click at [699, 504] on textarea "Notes (comments, dates, special requests)" at bounding box center [1015, 535] width 688 height 62
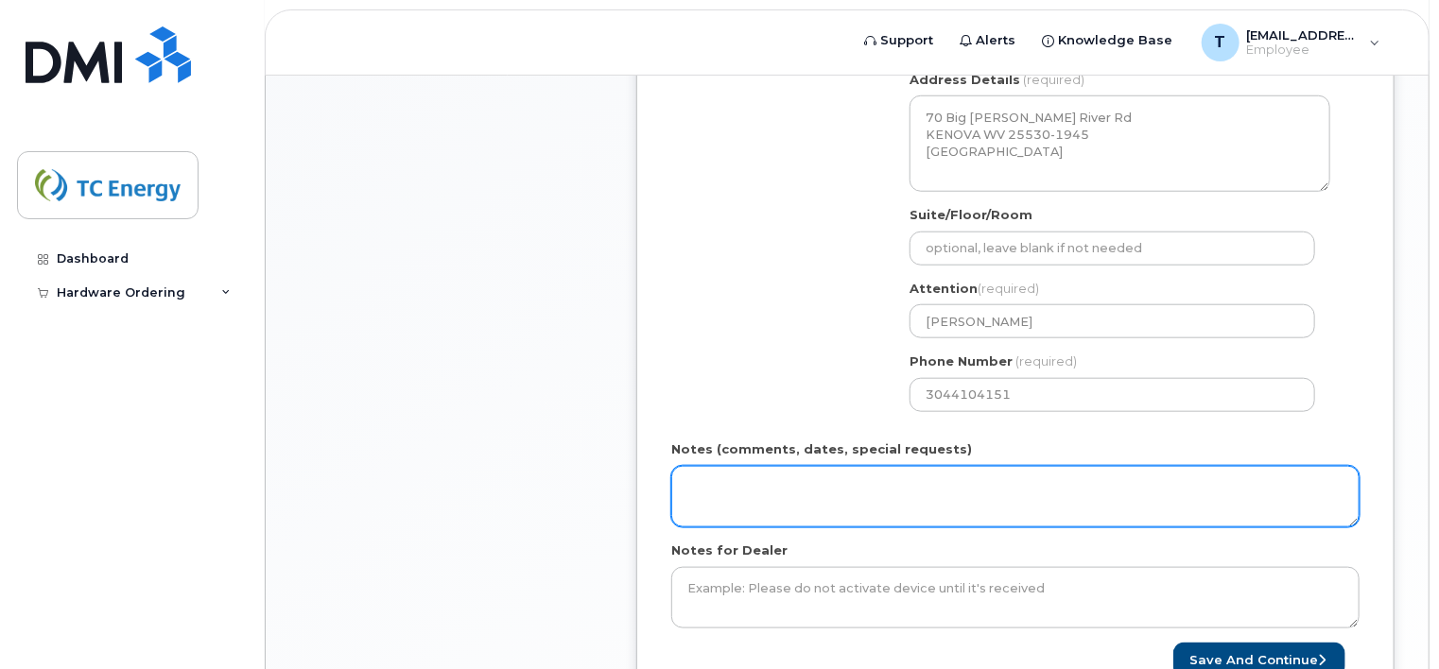
scroll to position [851, 0]
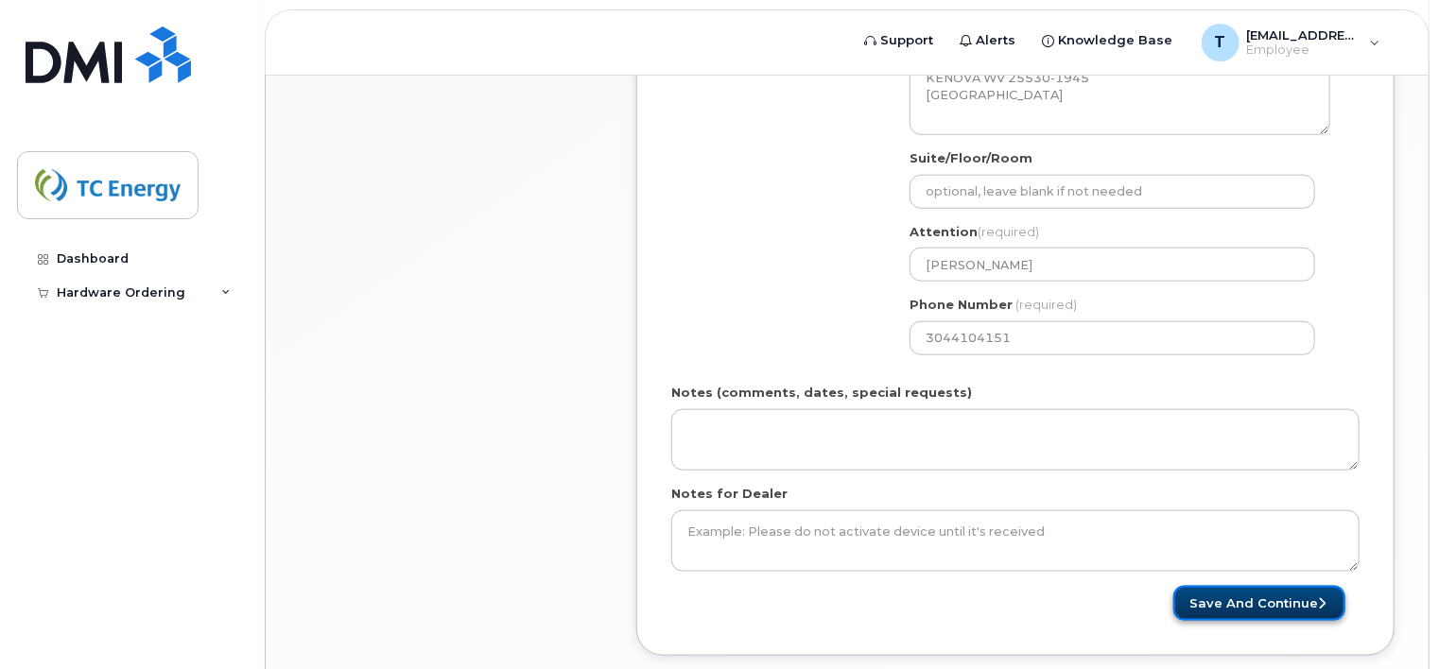
click at [1280, 586] on button "Save and Continue" at bounding box center [1259, 603] width 172 height 35
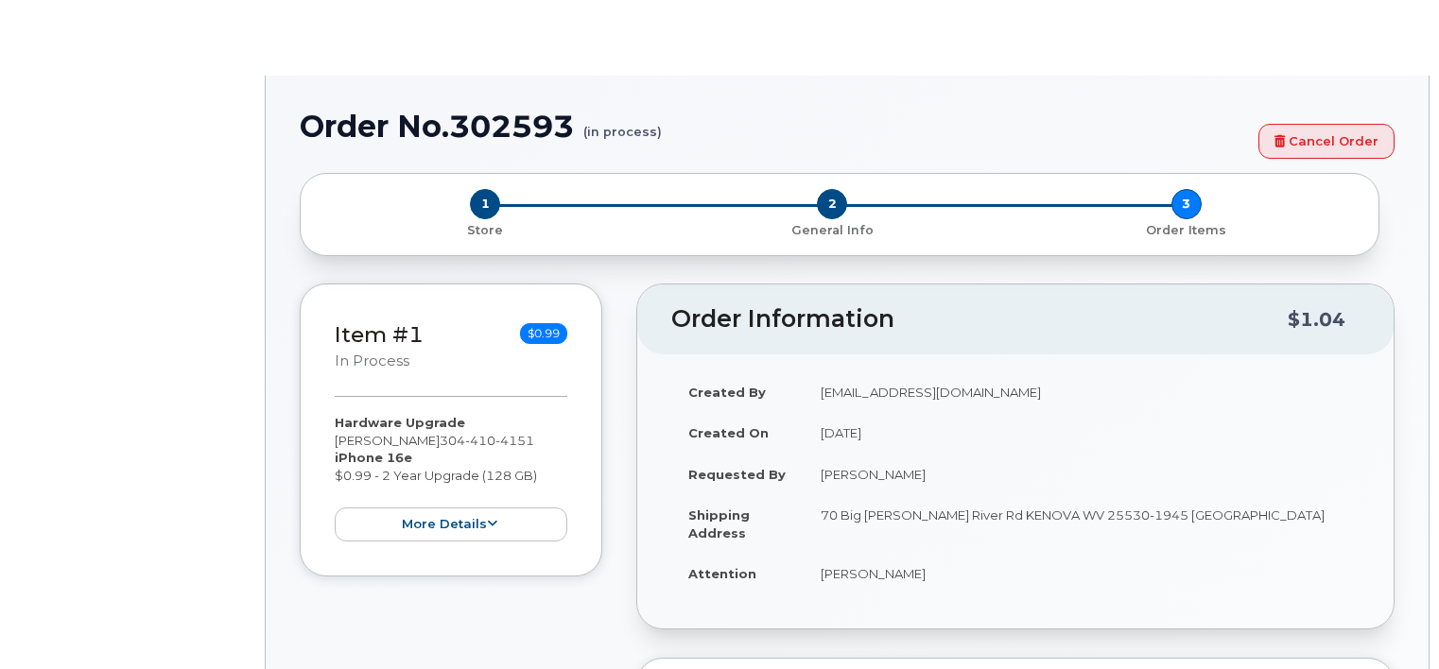
type input "1377954"
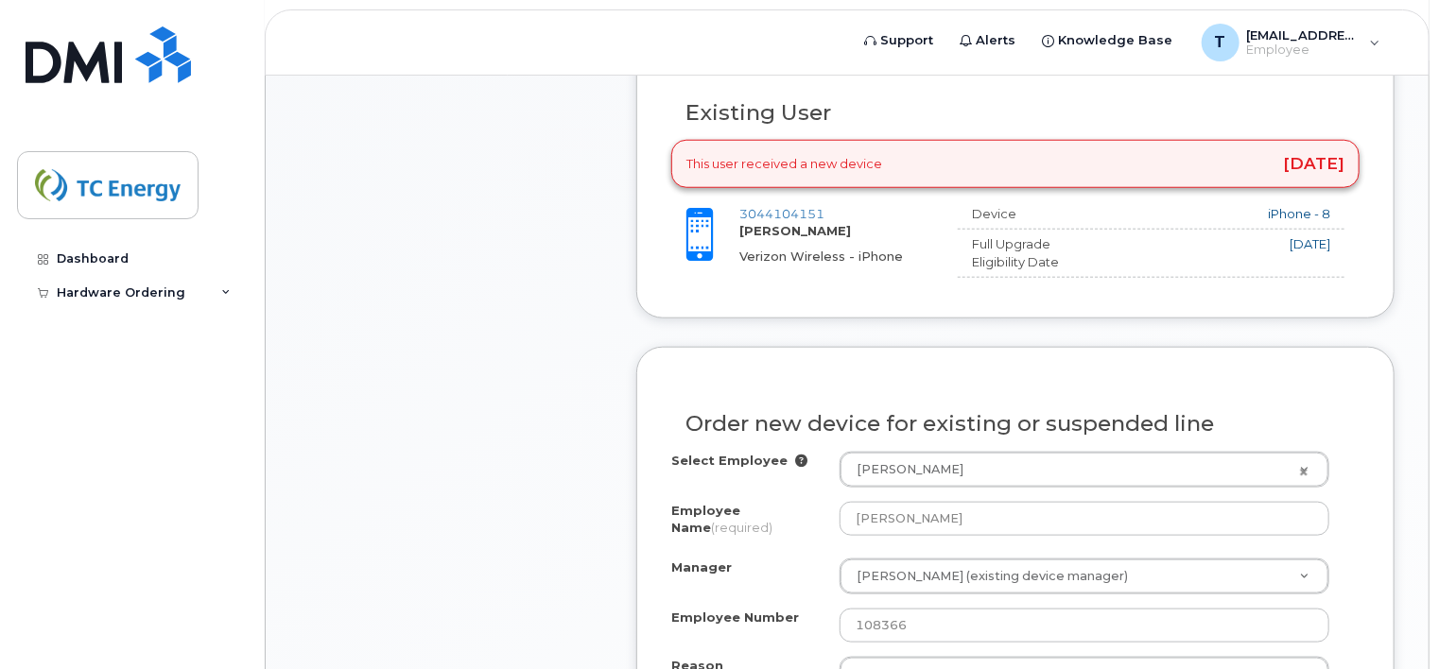
scroll to position [851, 0]
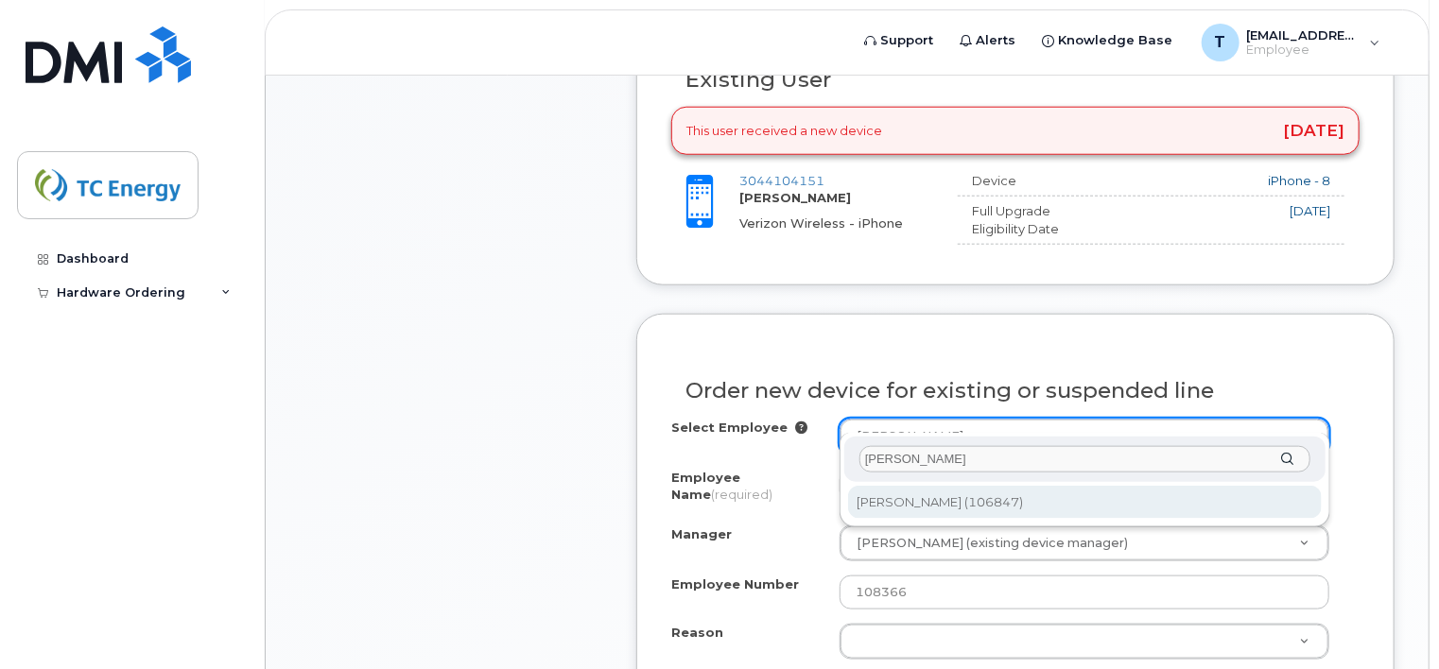
type input "[PERSON_NAME]"
type input "1381391"
type input "[PERSON_NAME]"
type input "106847"
select select "1396813"
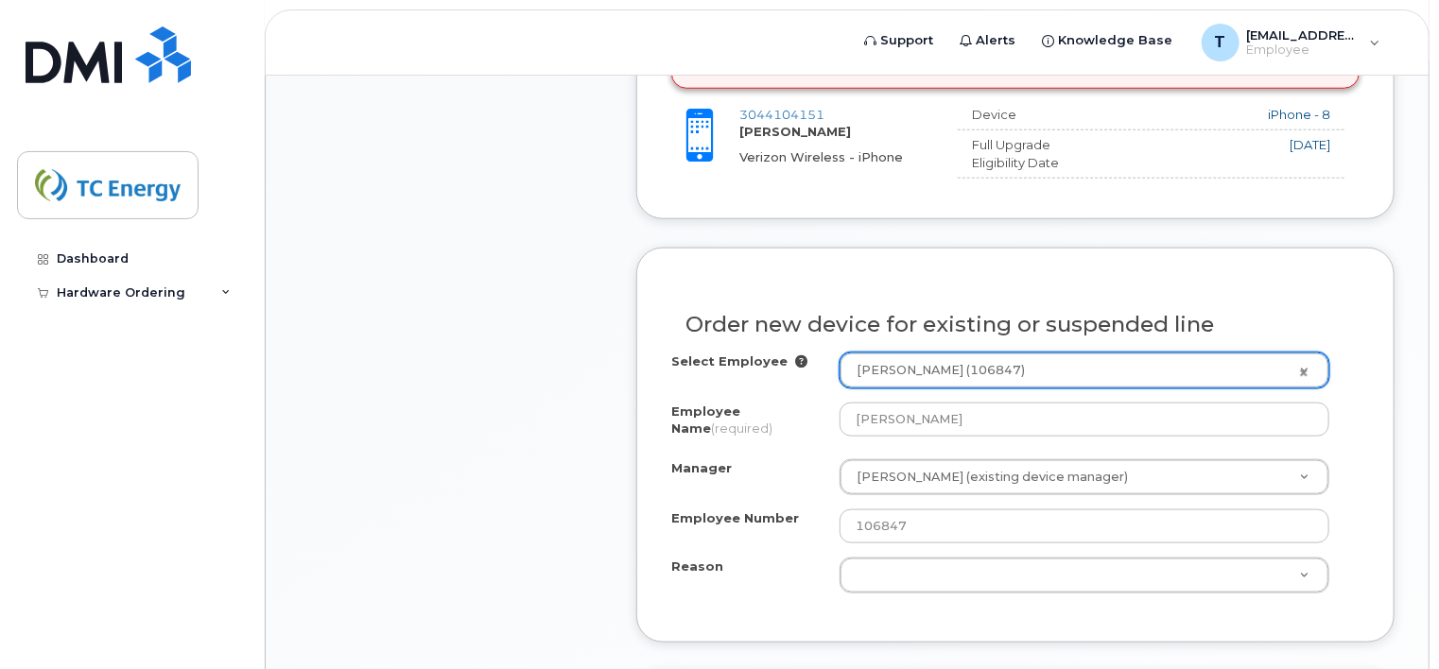
scroll to position [945, 0]
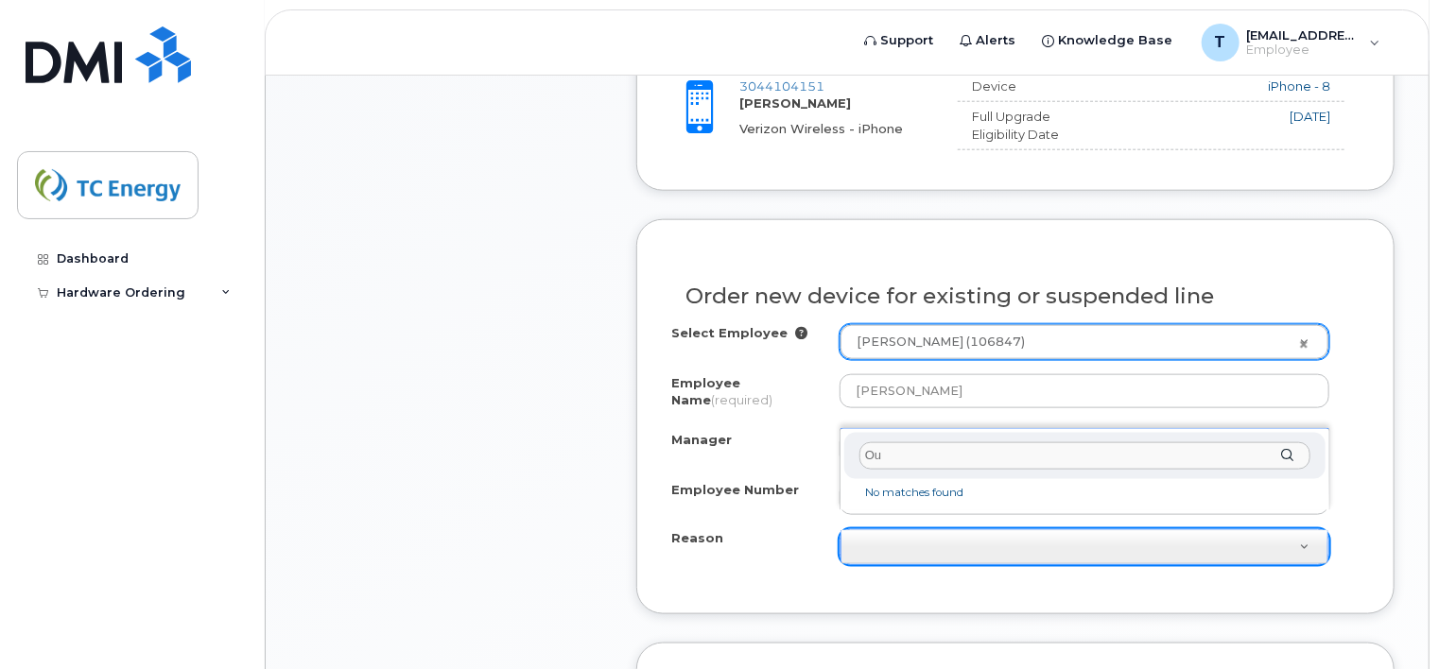
type input "O"
type input "Need Updated Phone"
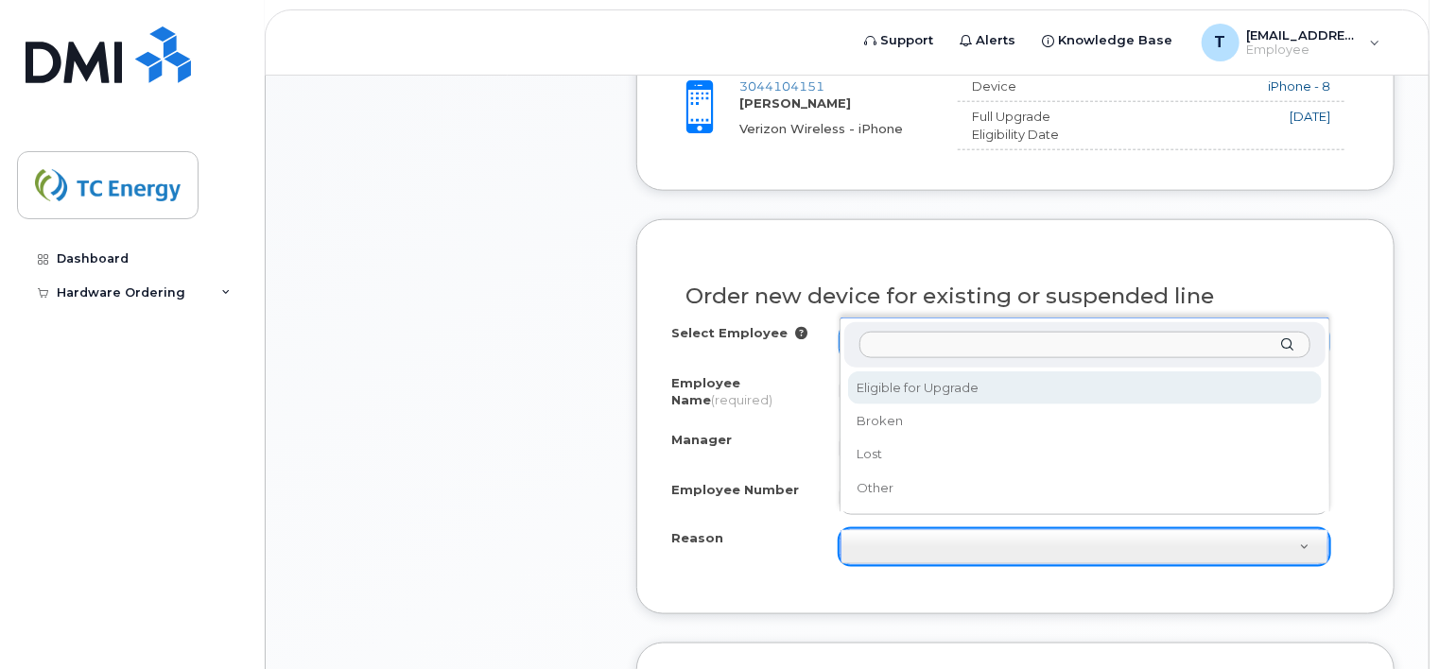
select select "eligible_for_upgrade"
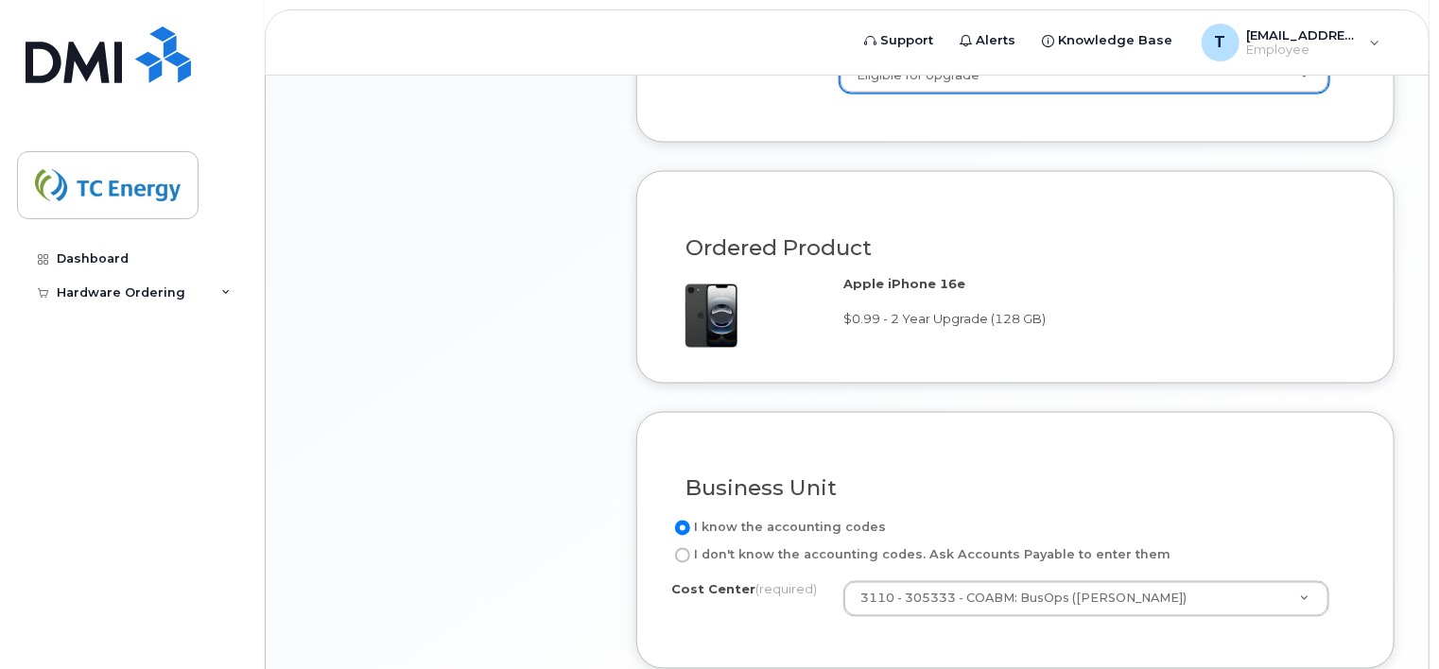
scroll to position [1512, 0]
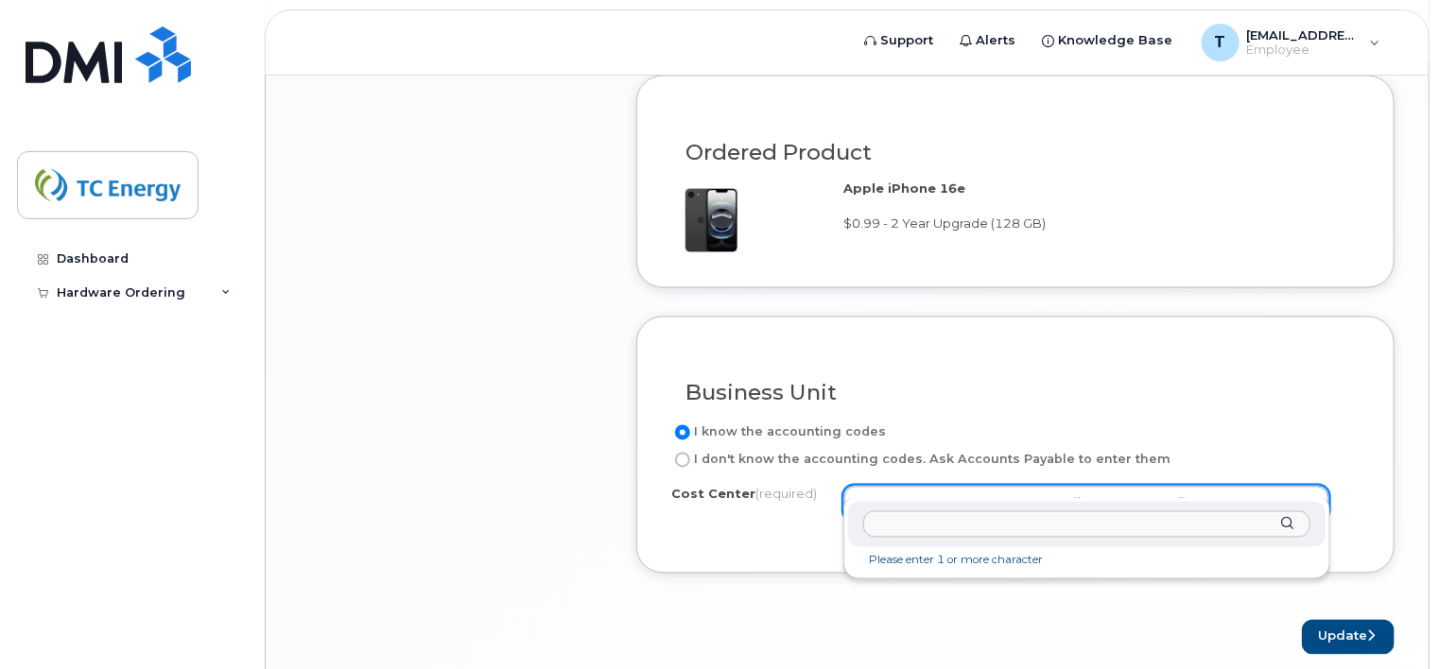
click at [905, 532] on input "text" at bounding box center [1086, 524] width 447 height 27
click at [1294, 523] on div "3110 -305330" at bounding box center [1086, 525] width 477 height 46
click at [1293, 524] on div "3110 -305330" at bounding box center [1086, 525] width 477 height 46
click at [948, 524] on input "3110 -305330" at bounding box center [1086, 524] width 447 height 27
click at [1285, 526] on div "3110 -305" at bounding box center [1086, 525] width 477 height 46
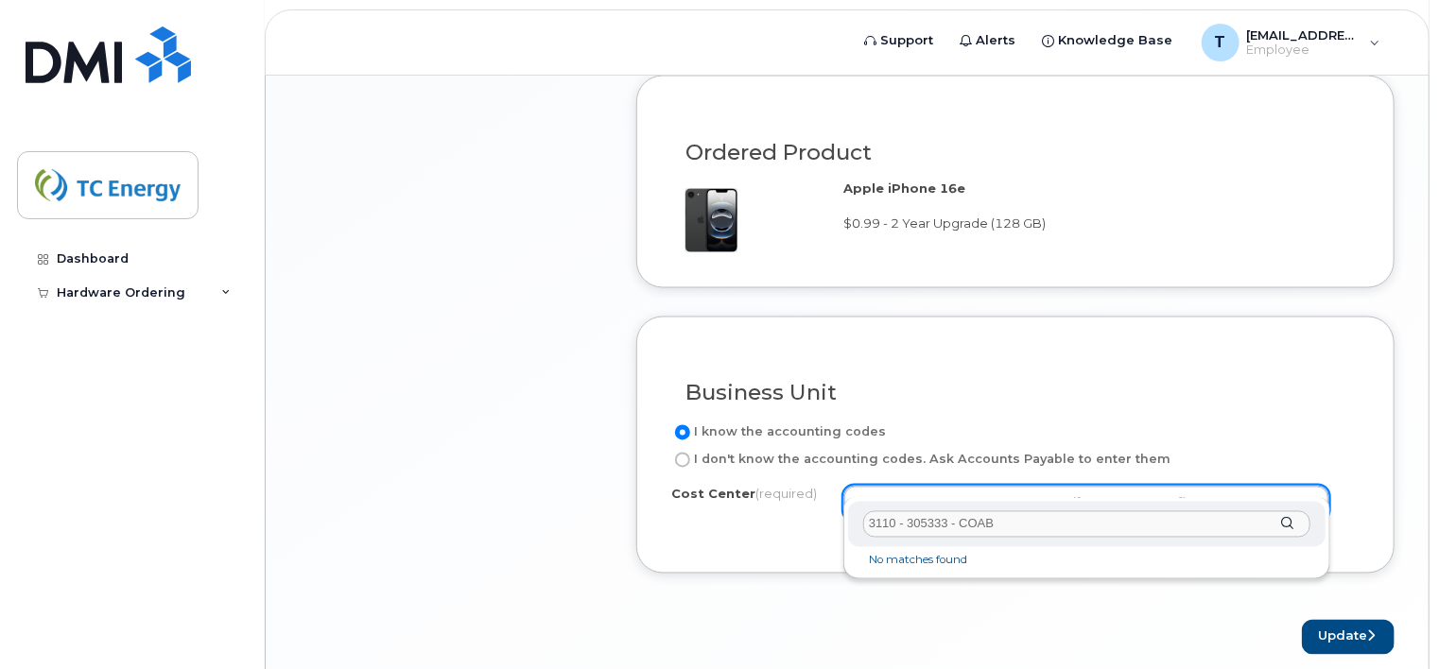
type input "3110 - 305333 - COABM"
drag, startPoint x: 1013, startPoint y: 514, endPoint x: 605, endPoint y: 462, distance: 411.7
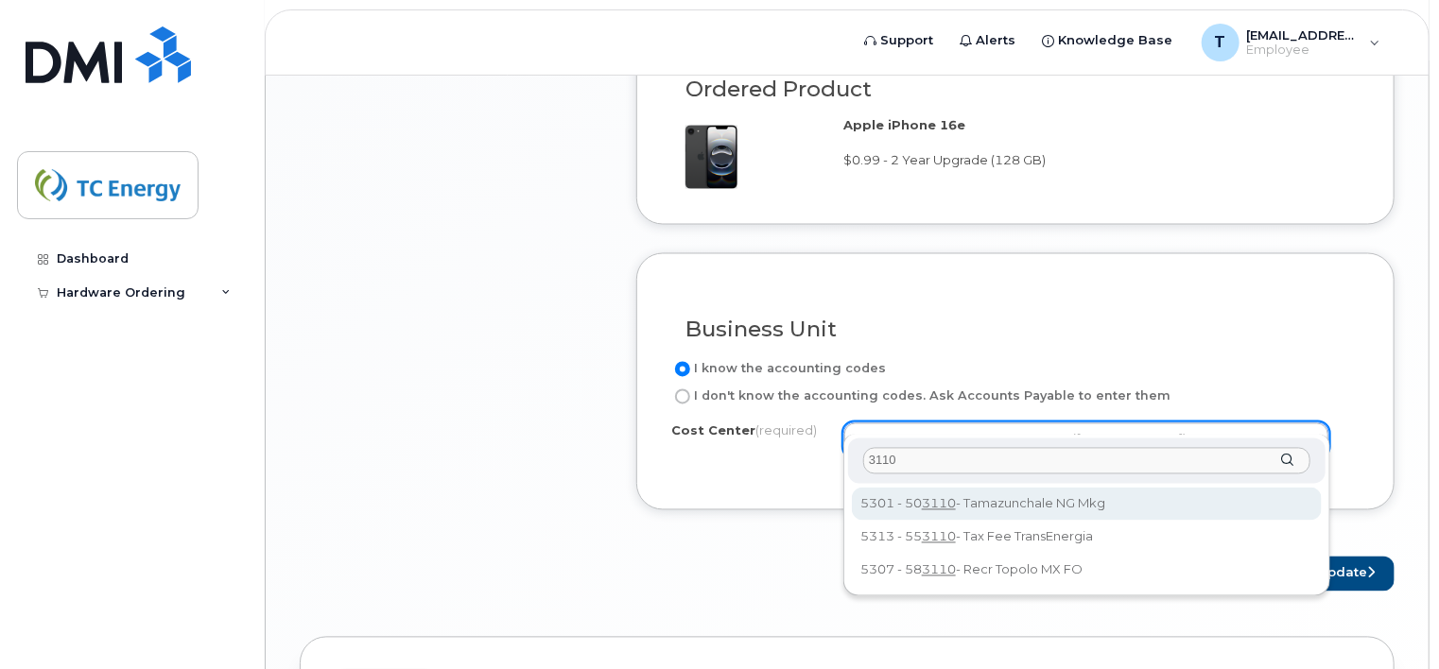
scroll to position [1607, 0]
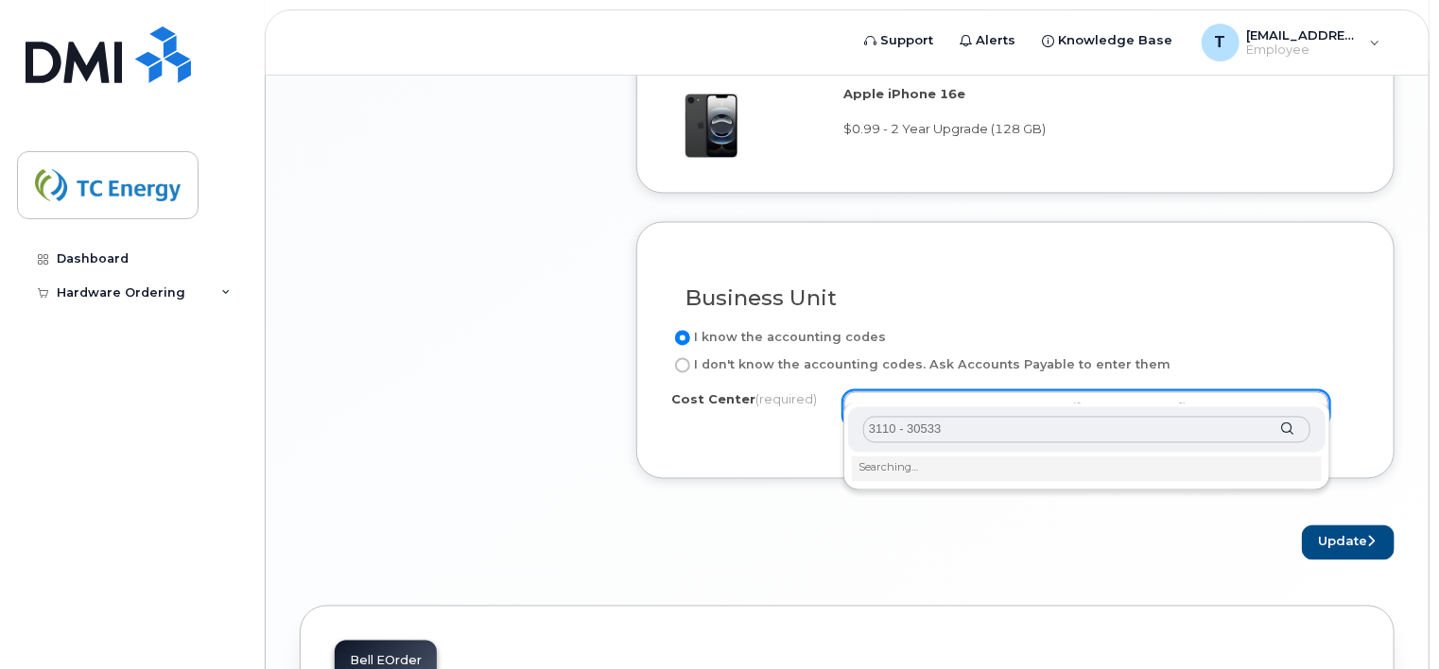
type input "3110 - 305333"
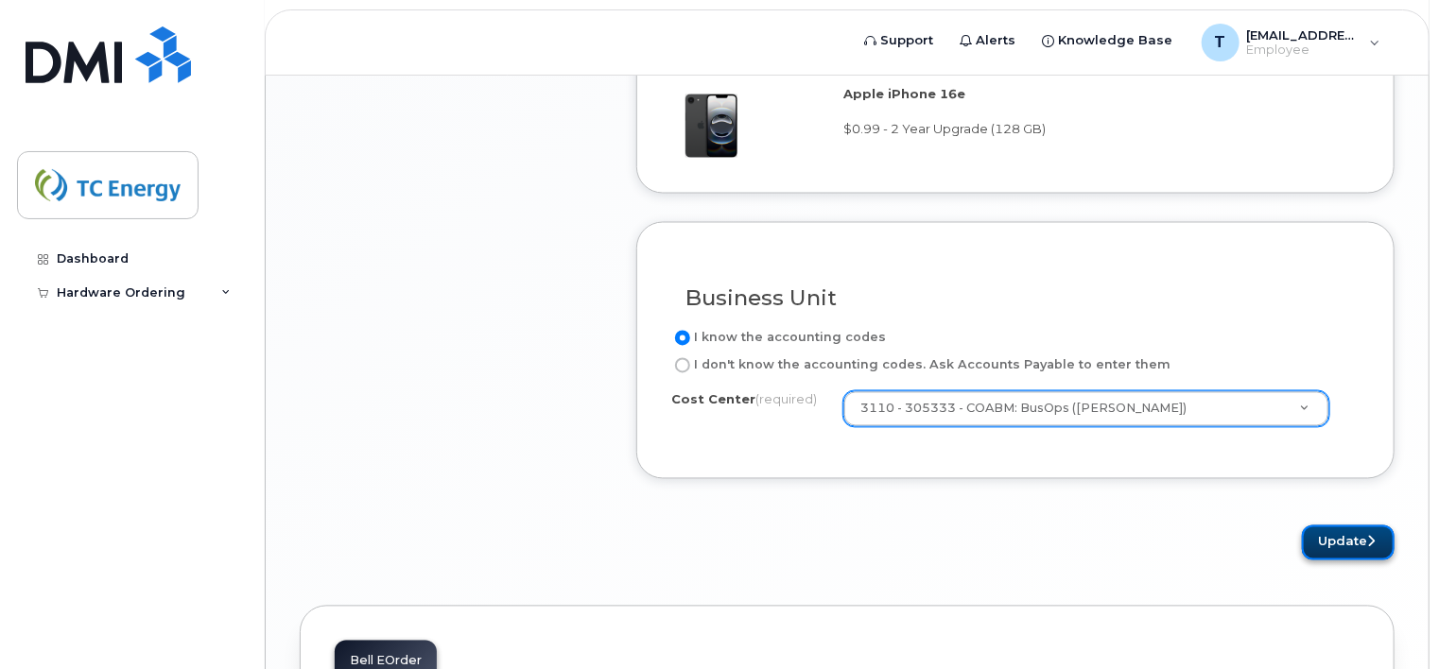
click at [1330, 526] on button "Update" at bounding box center [1348, 543] width 93 height 35
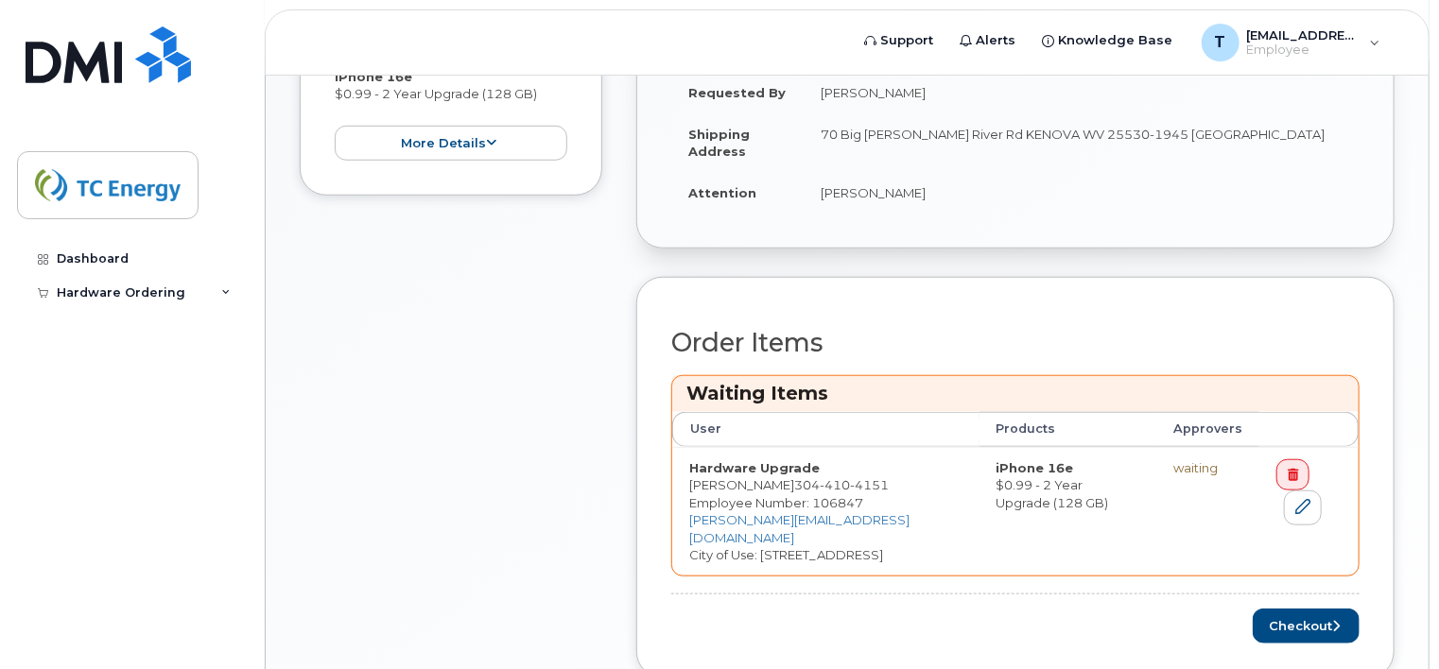
scroll to position [662, 0]
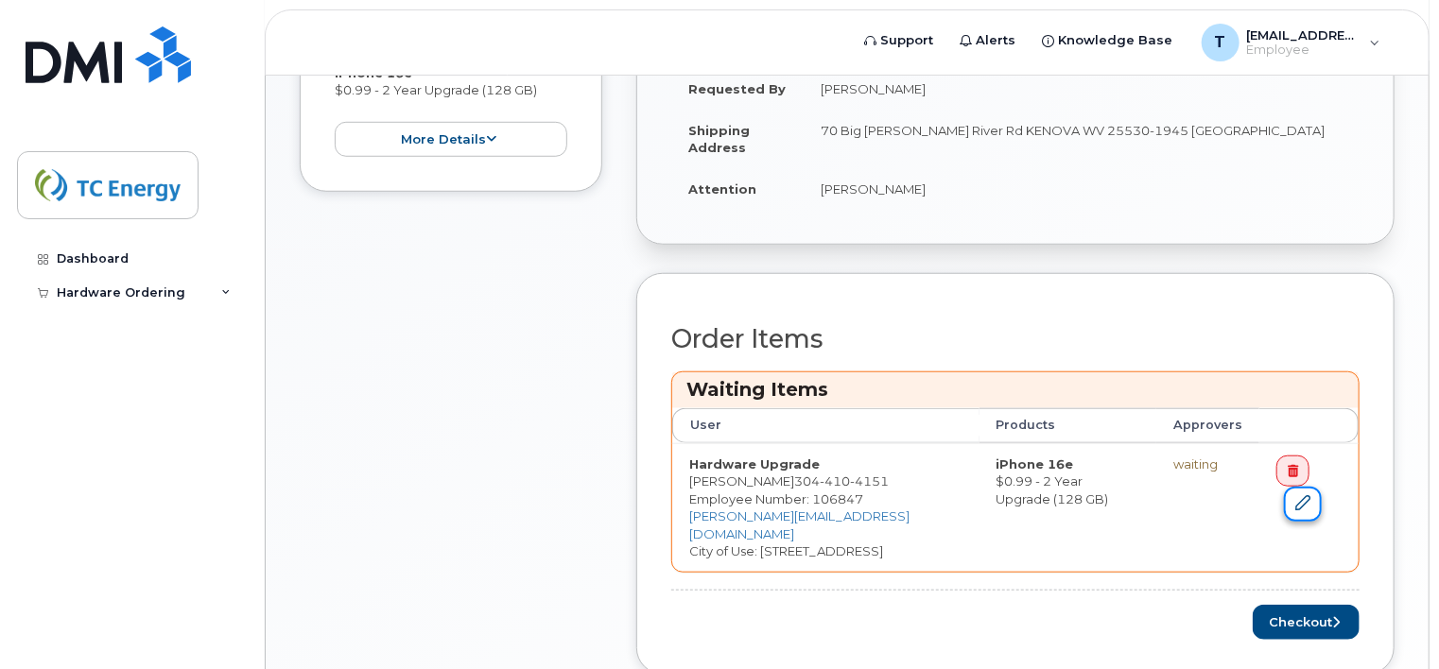
click at [1295, 495] on icon at bounding box center [1302, 502] width 15 height 15
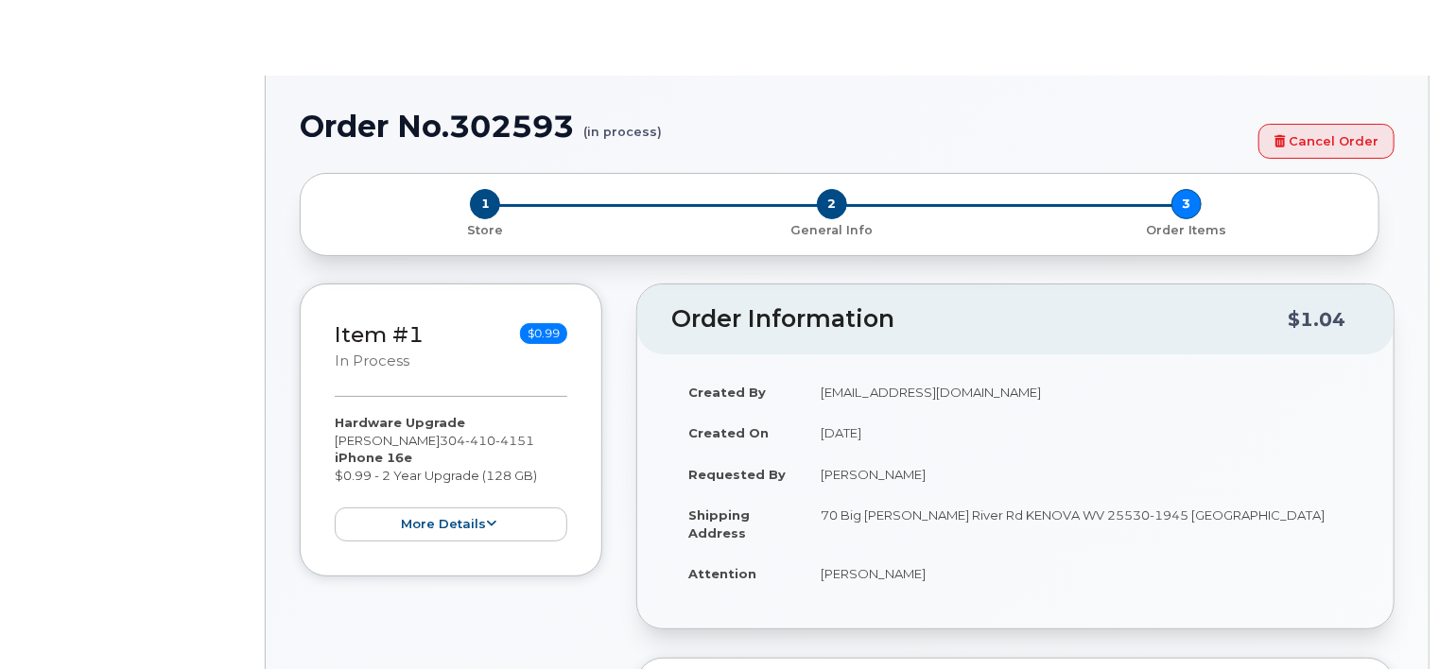
select select "1396813"
select select "eligible_for_upgrade"
radio input "true"
type input "1381391"
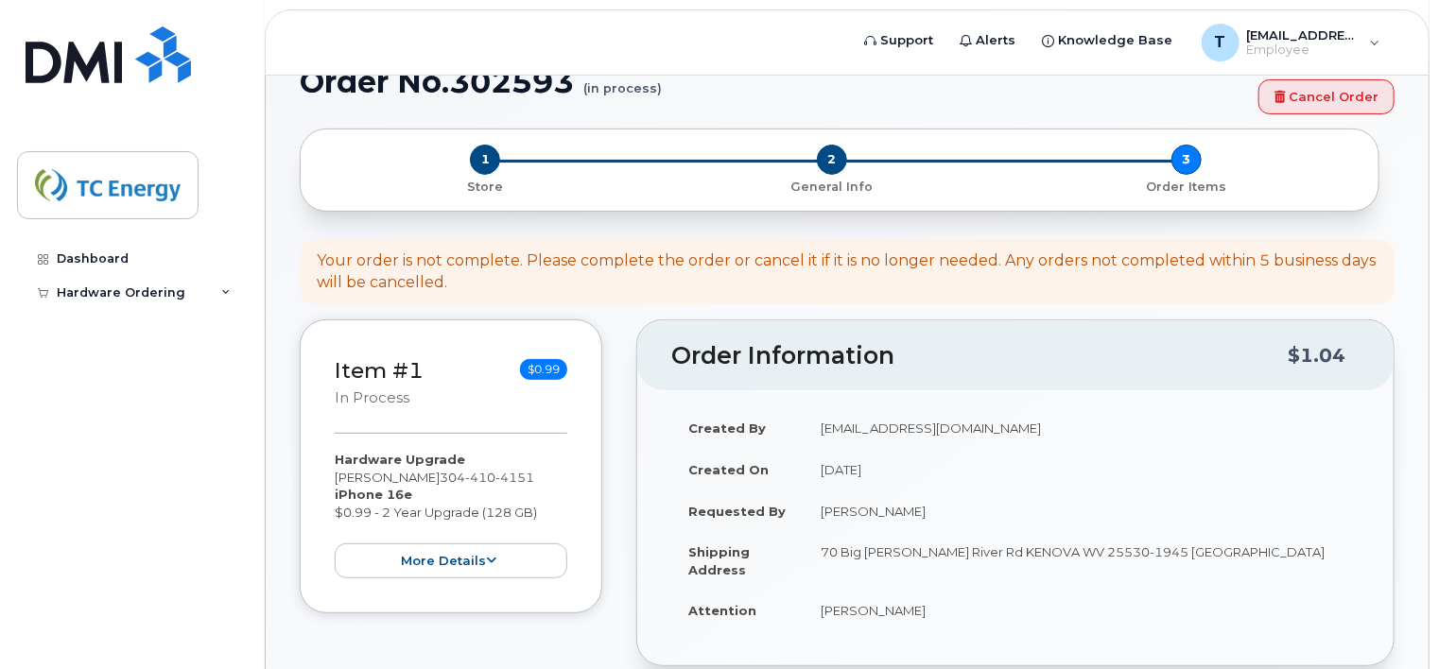
scroll to position [189, 0]
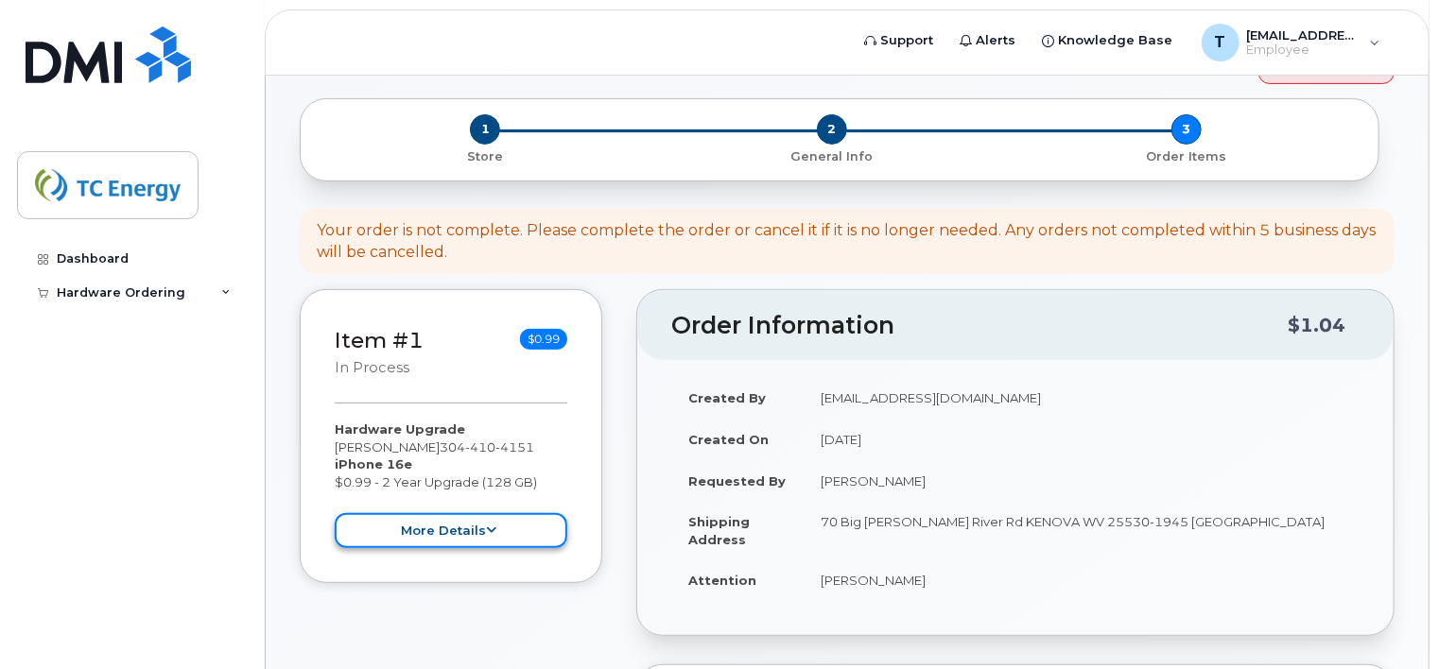
click at [466, 513] on button "more details" at bounding box center [451, 530] width 233 height 35
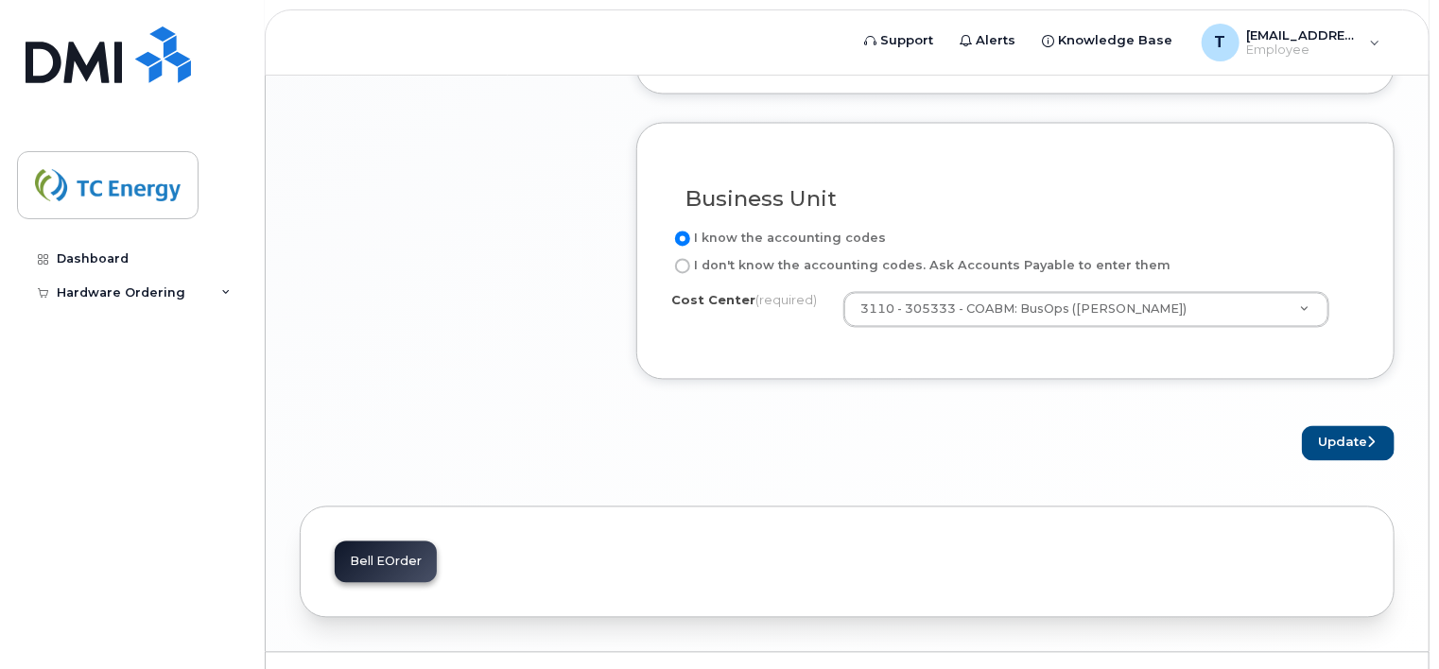
scroll to position [1724, 0]
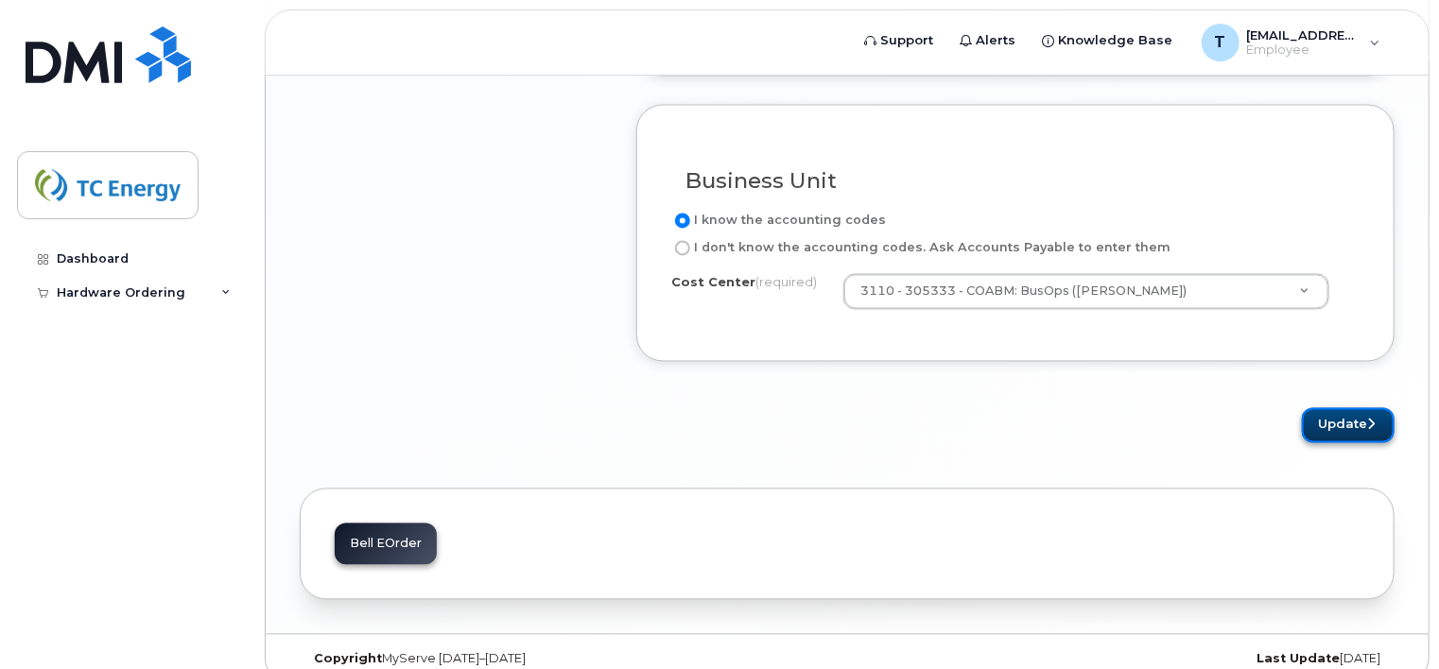
click at [1336, 408] on button "Update" at bounding box center [1348, 425] width 93 height 35
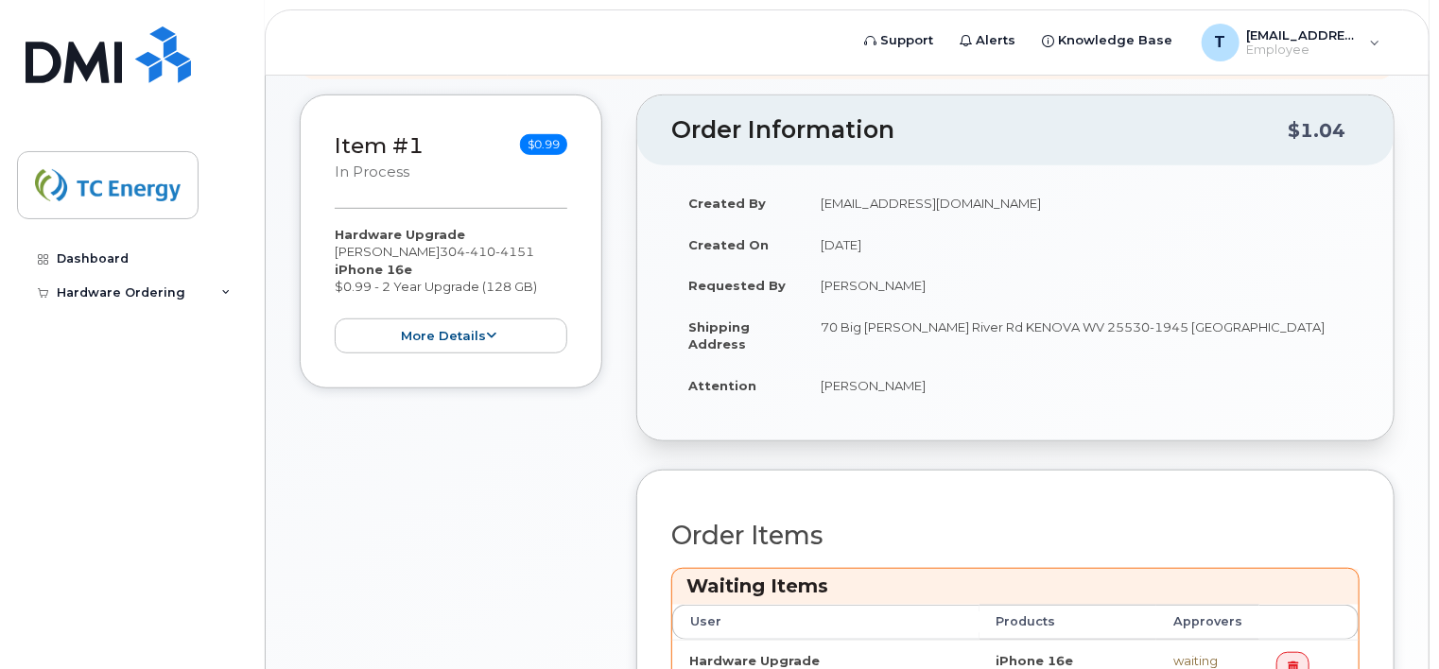
scroll to position [567, 0]
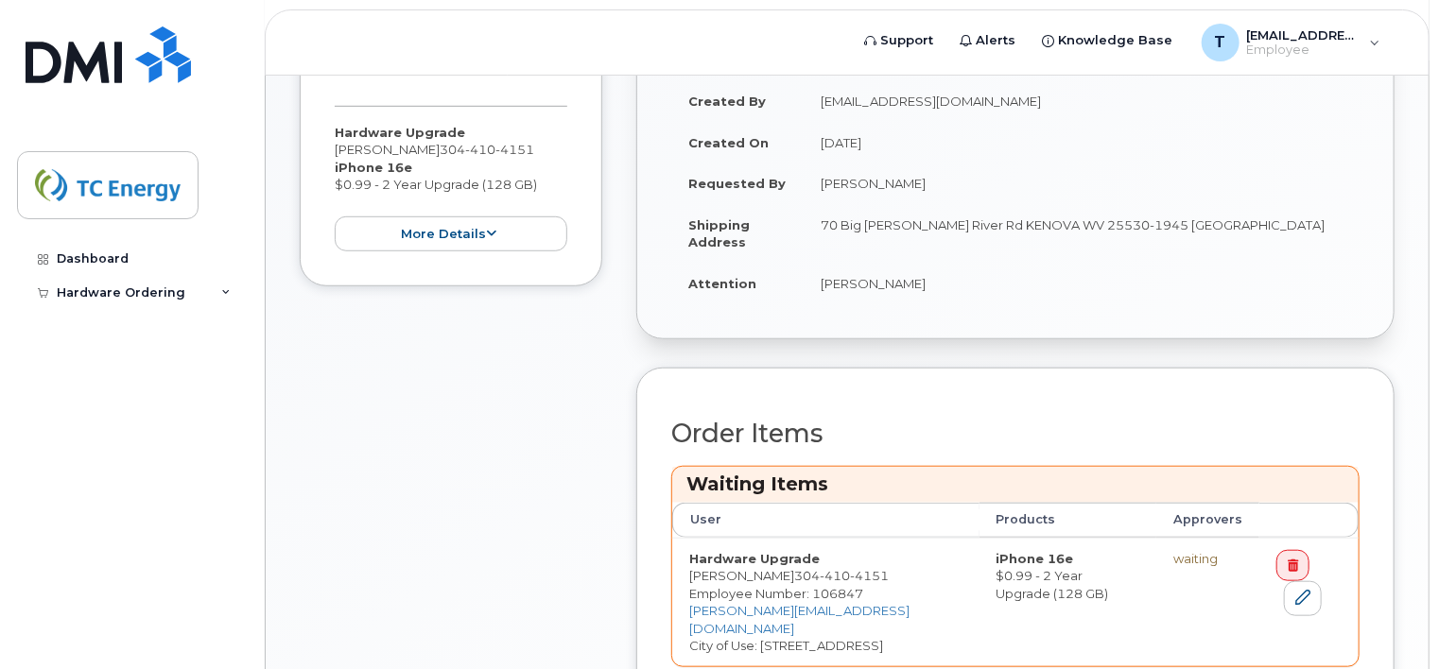
click at [722, 600] on td "Hardware Upgrade [PERSON_NAME] [PHONE_NUMBER] Employee Number: 106847 [PERSON_N…" at bounding box center [825, 602] width 307 height 129
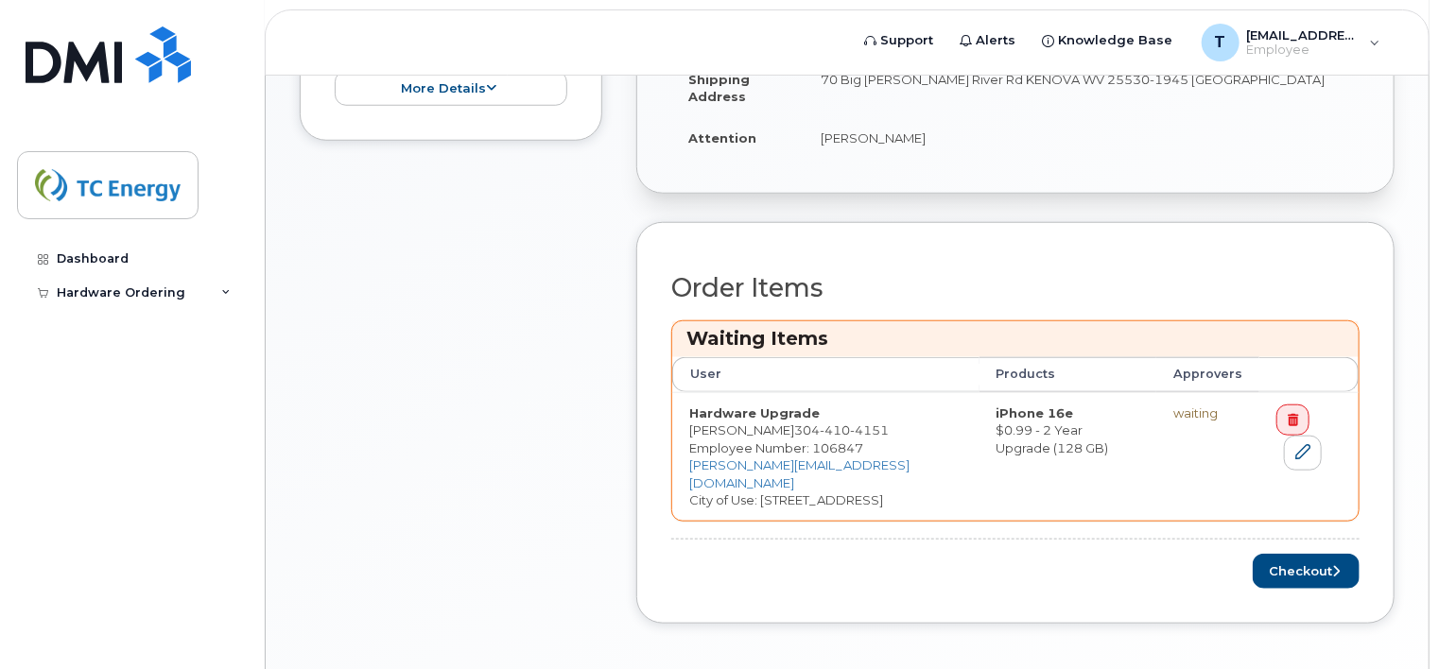
scroll to position [756, 0]
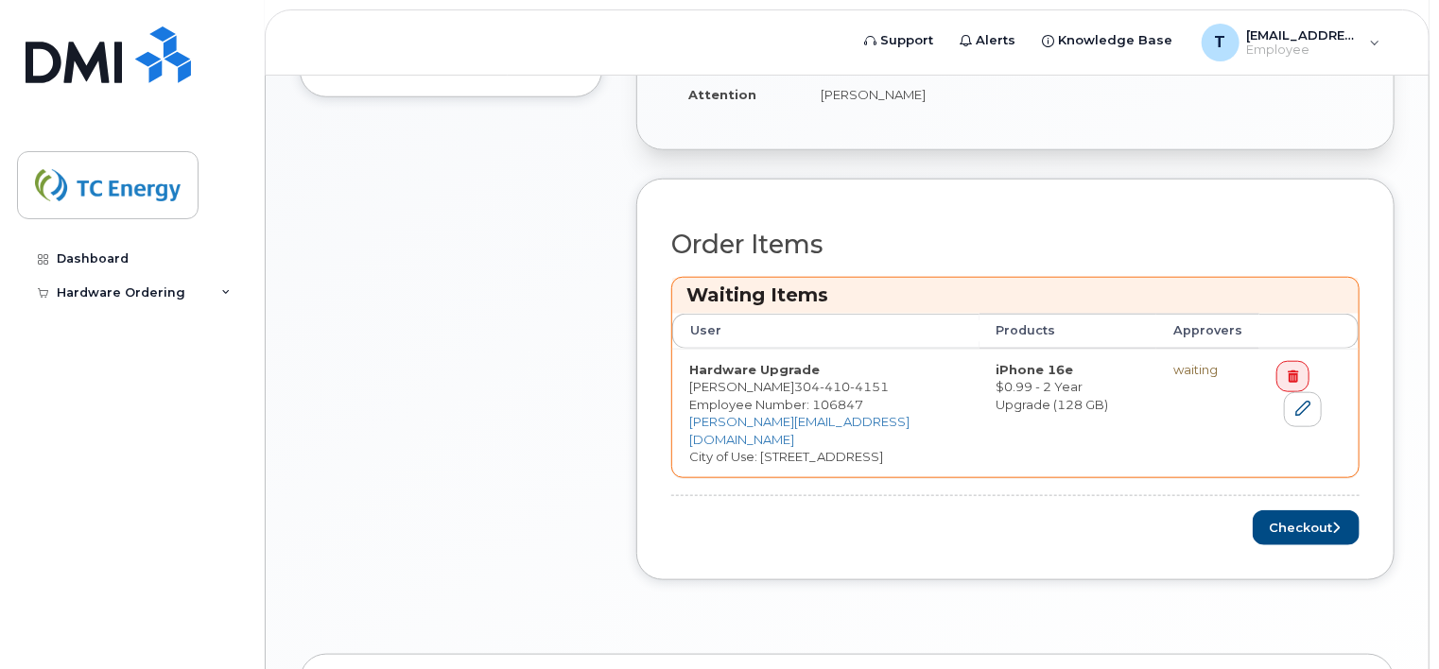
drag, startPoint x: 761, startPoint y: 418, endPoint x: 877, endPoint y: 436, distance: 117.7
click at [877, 436] on td "Hardware Upgrade [PERSON_NAME] [PHONE_NUMBER] Employee Number: 106847 [PERSON_N…" at bounding box center [825, 413] width 307 height 129
click at [1295, 401] on icon at bounding box center [1302, 408] width 15 height 15
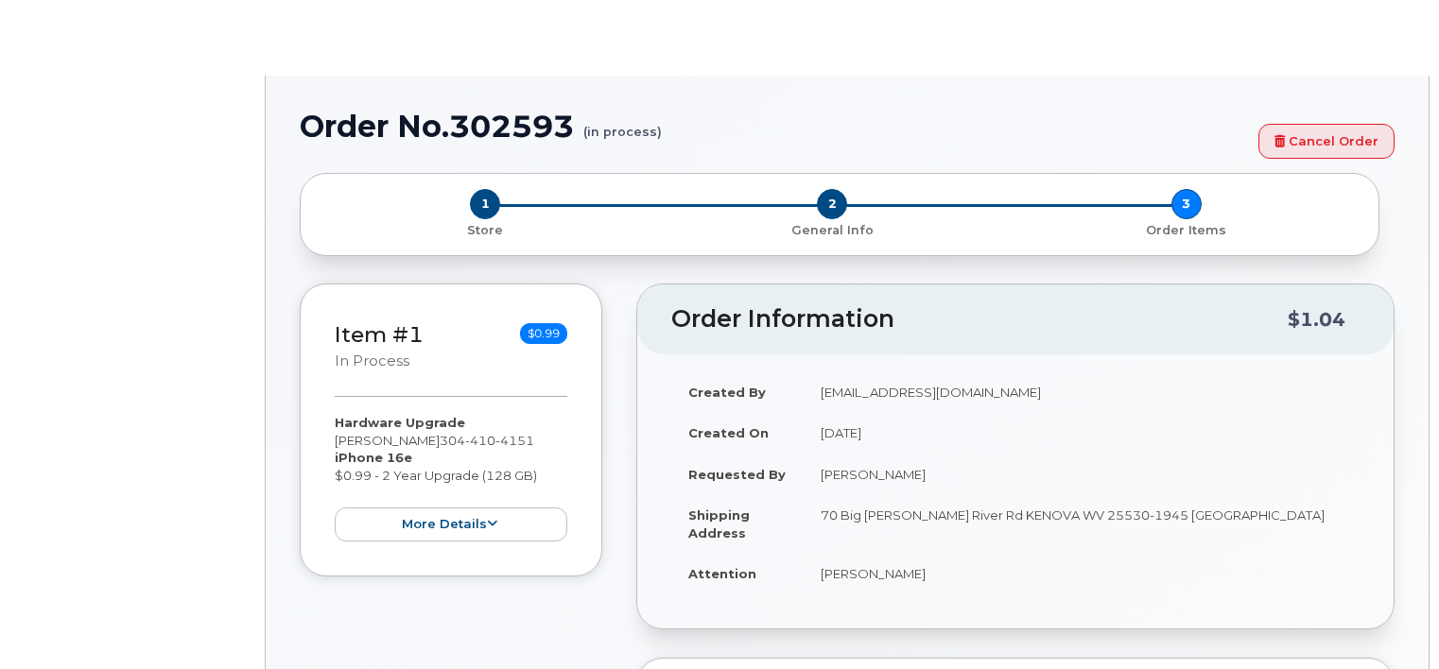
type input "1381391"
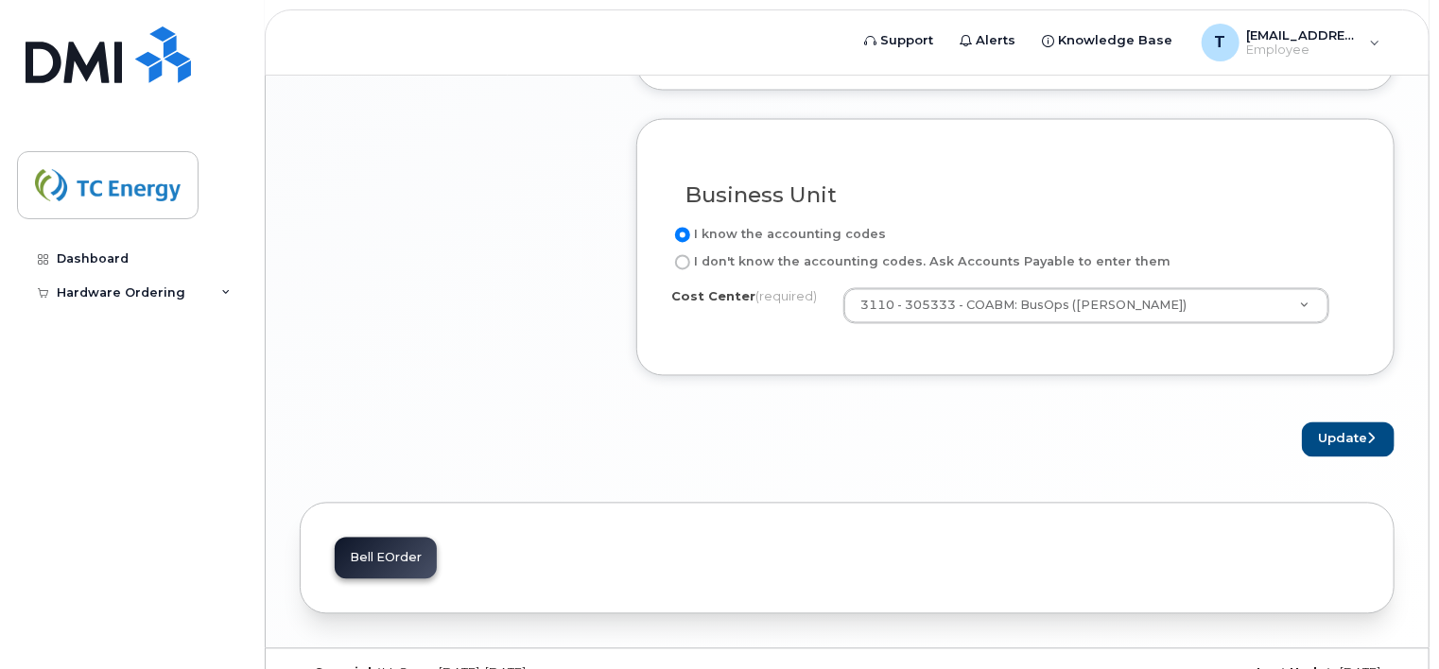
scroll to position [1724, 0]
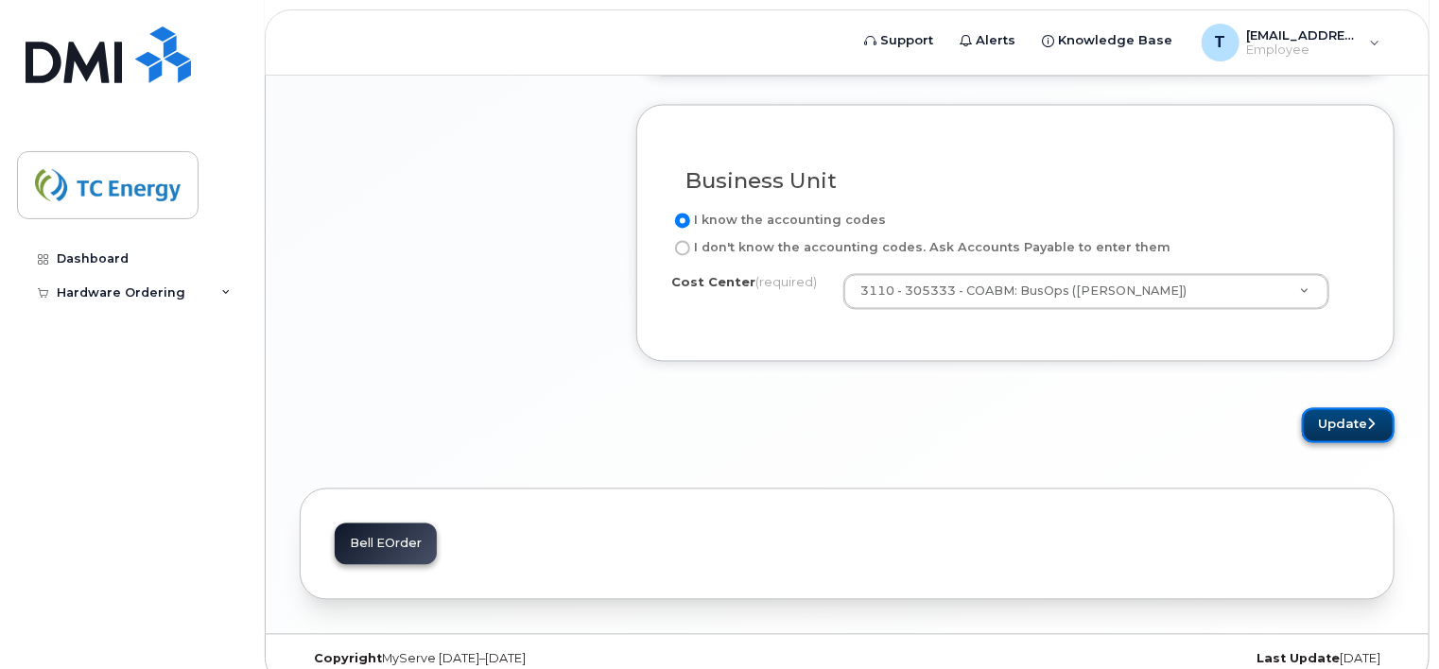
click at [1331, 408] on button "Update" at bounding box center [1348, 425] width 93 height 35
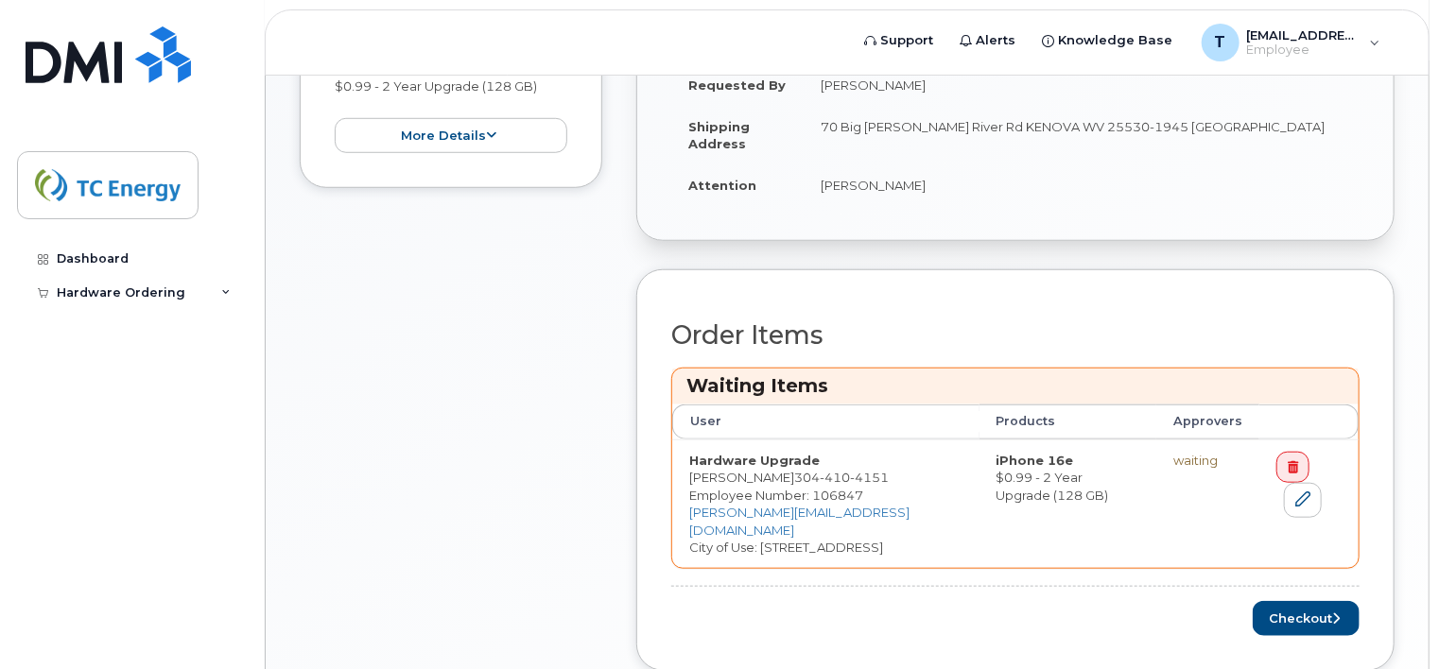
scroll to position [756, 0]
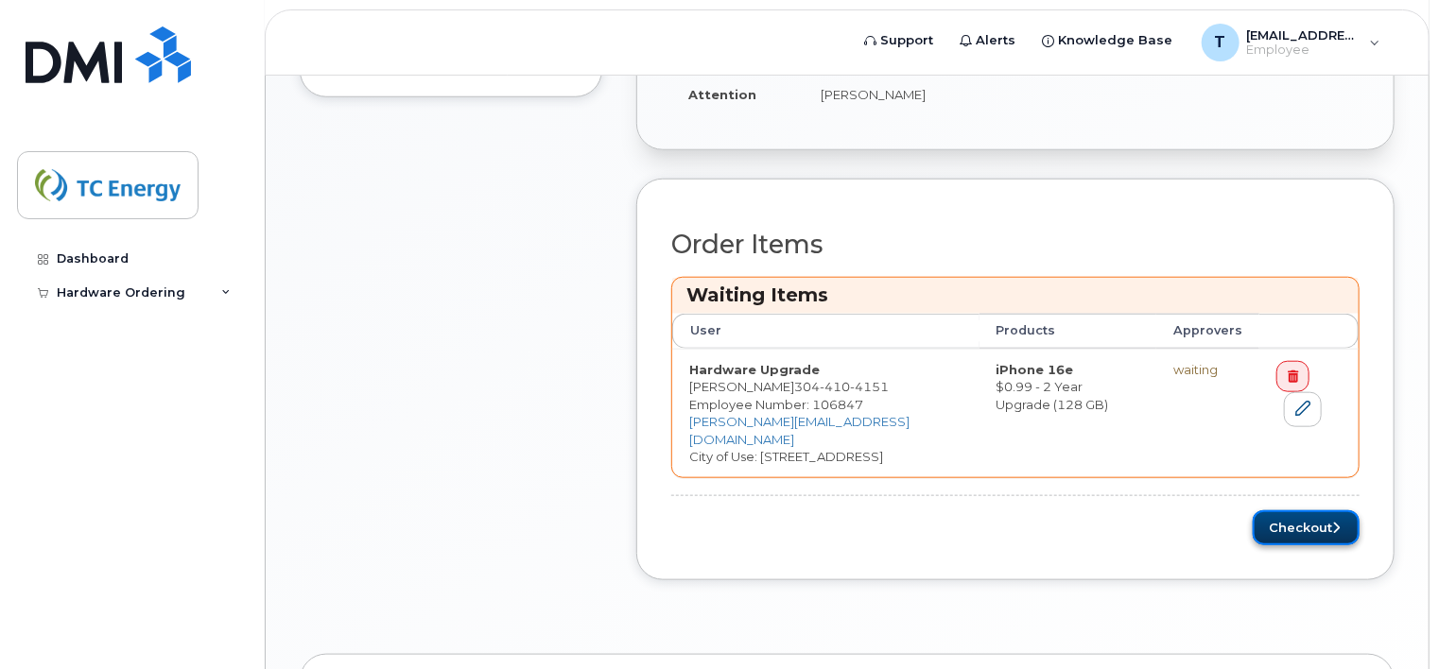
click at [1302, 512] on button "Checkout" at bounding box center [1306, 527] width 107 height 35
